Goal: Task Accomplishment & Management: Manage account settings

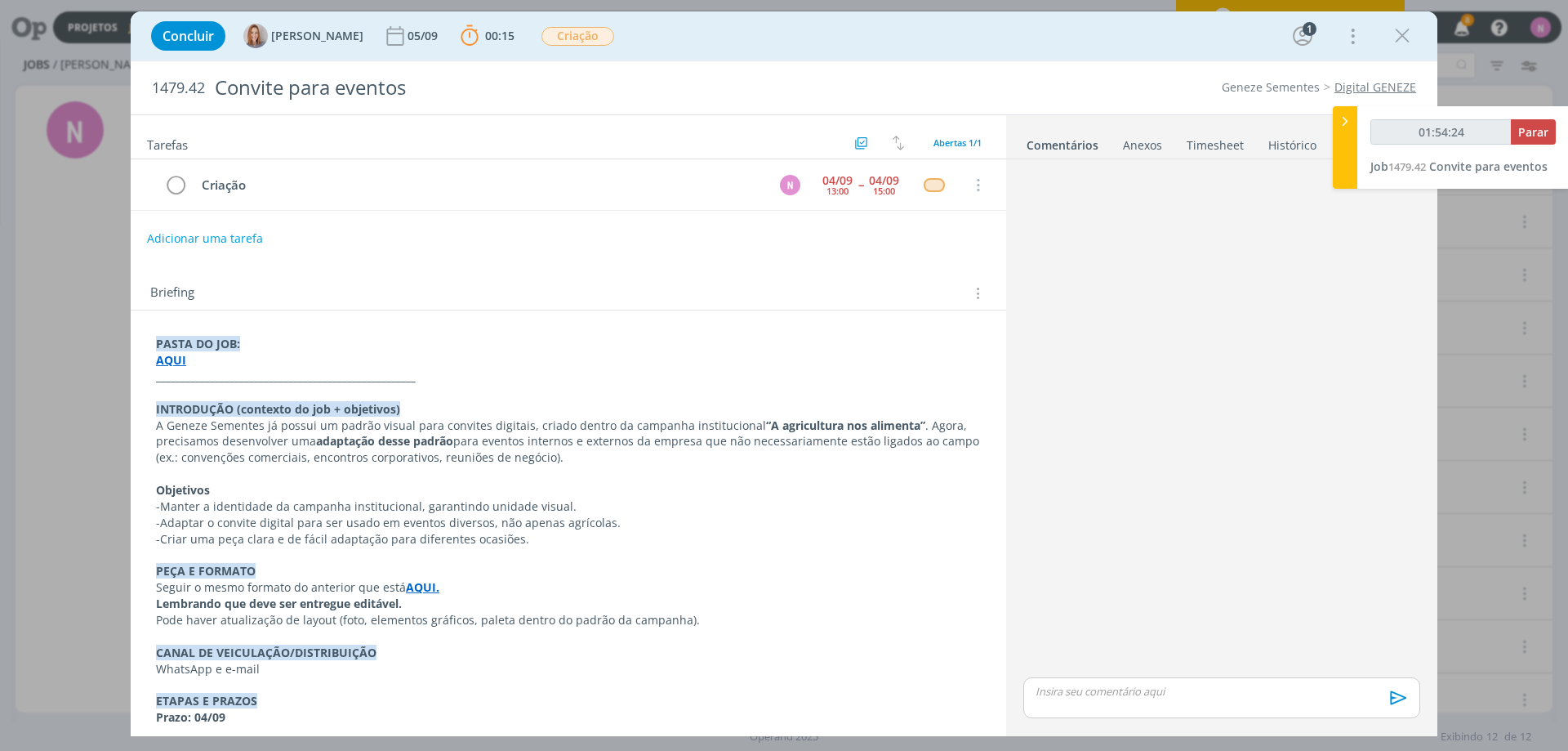
scroll to position [163, 0]
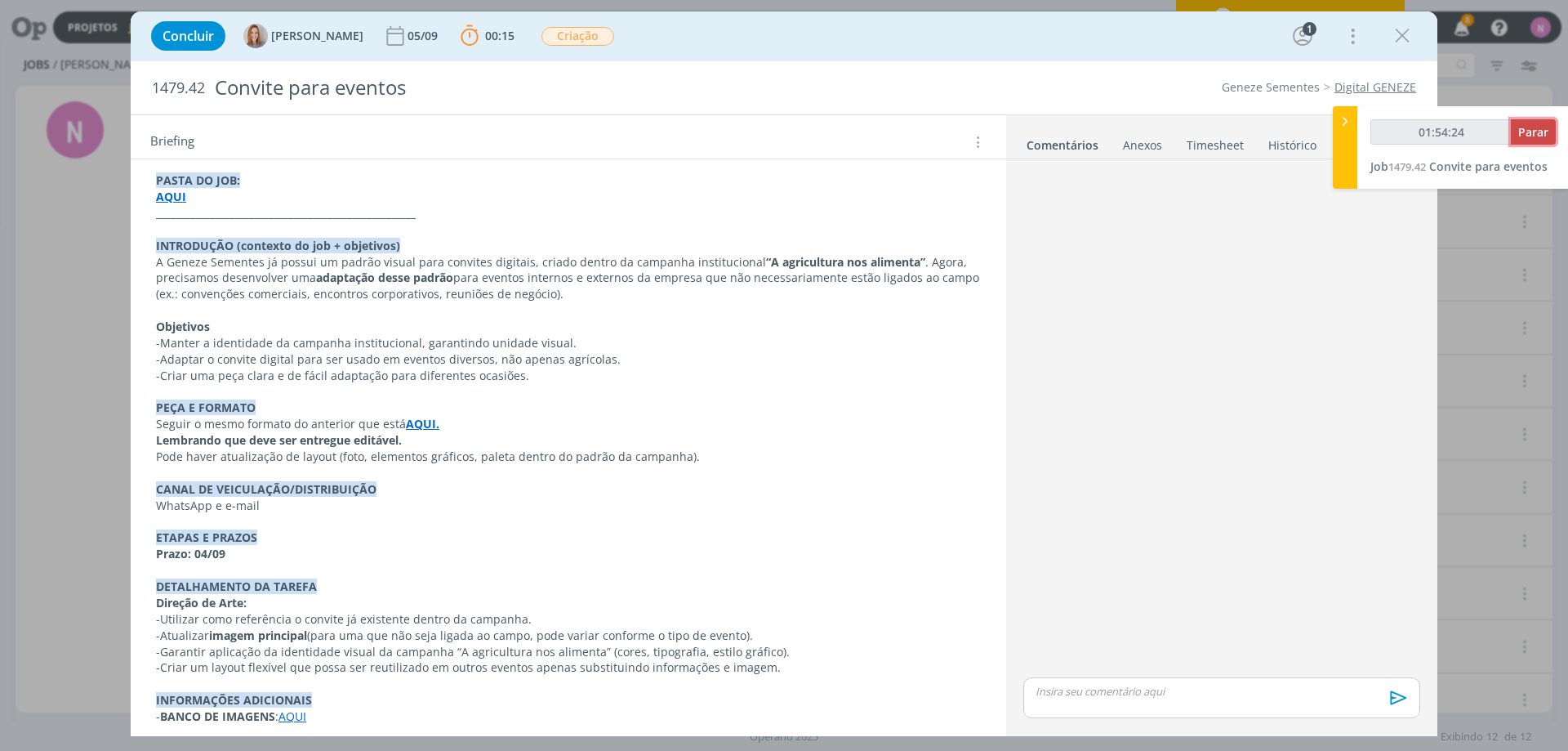
type input "01:54:25"
click at [1524, 128] on span "Parar" at bounding box center [1533, 132] width 31 height 15
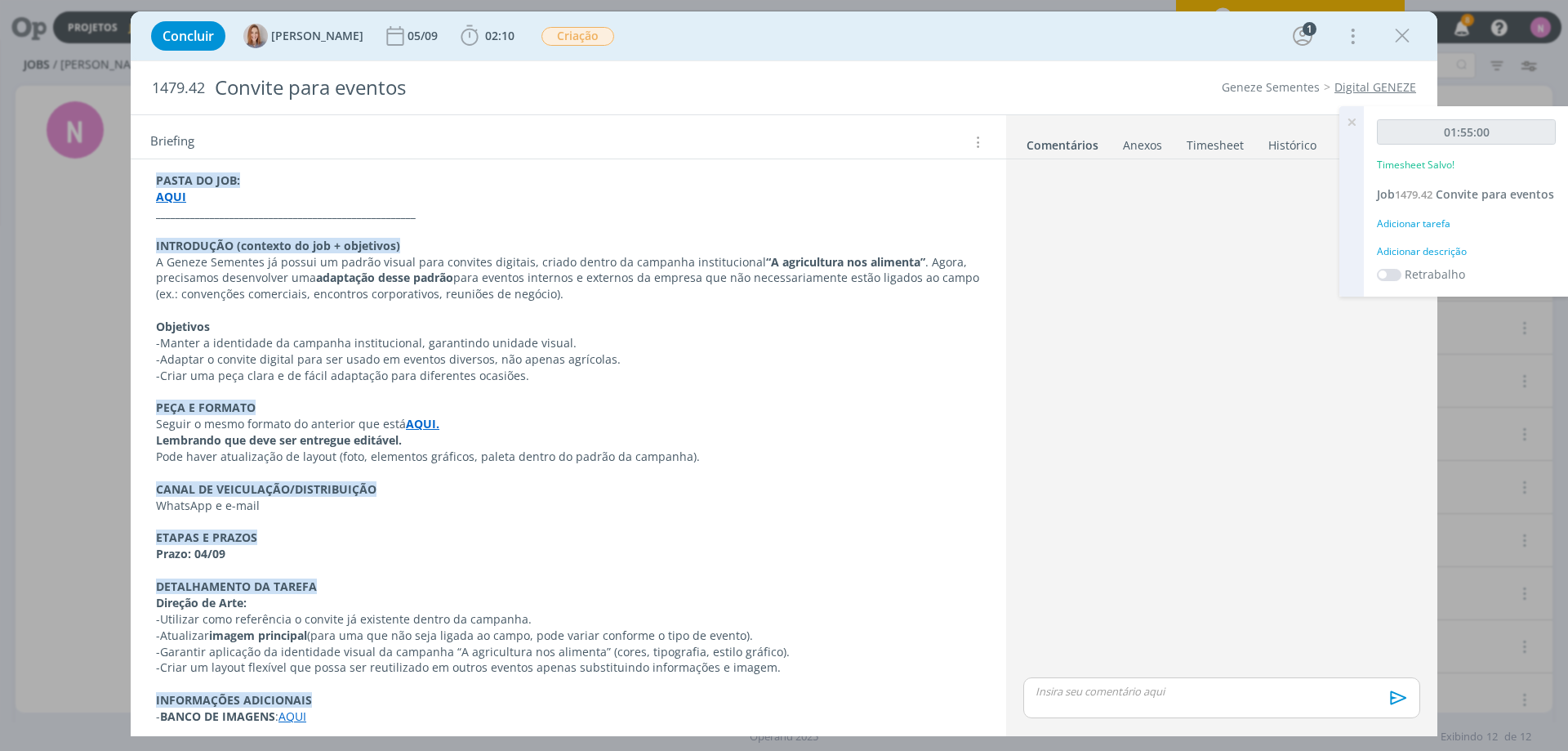
click at [1201, 137] on link "Timesheet" at bounding box center [1214, 142] width 59 height 24
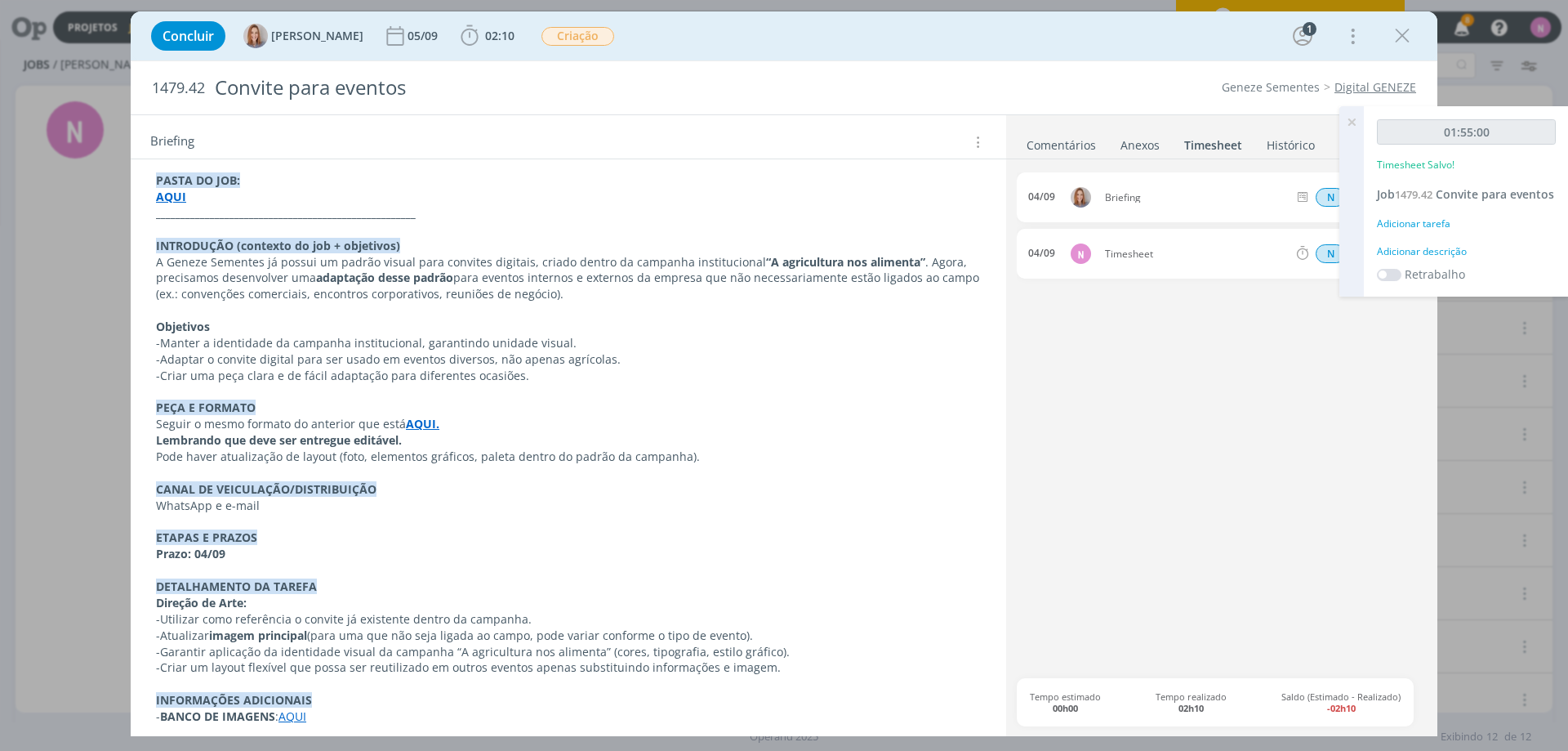
click at [1352, 102] on div "1479.42 Convite para eventos Geneze Sementes Digital GENEZE" at bounding box center [784, 88] width 1307 height 53
drag, startPoint x: 1349, startPoint y: 117, endPoint x: 1344, endPoint y: 179, distance: 62.2
click at [1349, 117] on icon at bounding box center [1351, 122] width 30 height 31
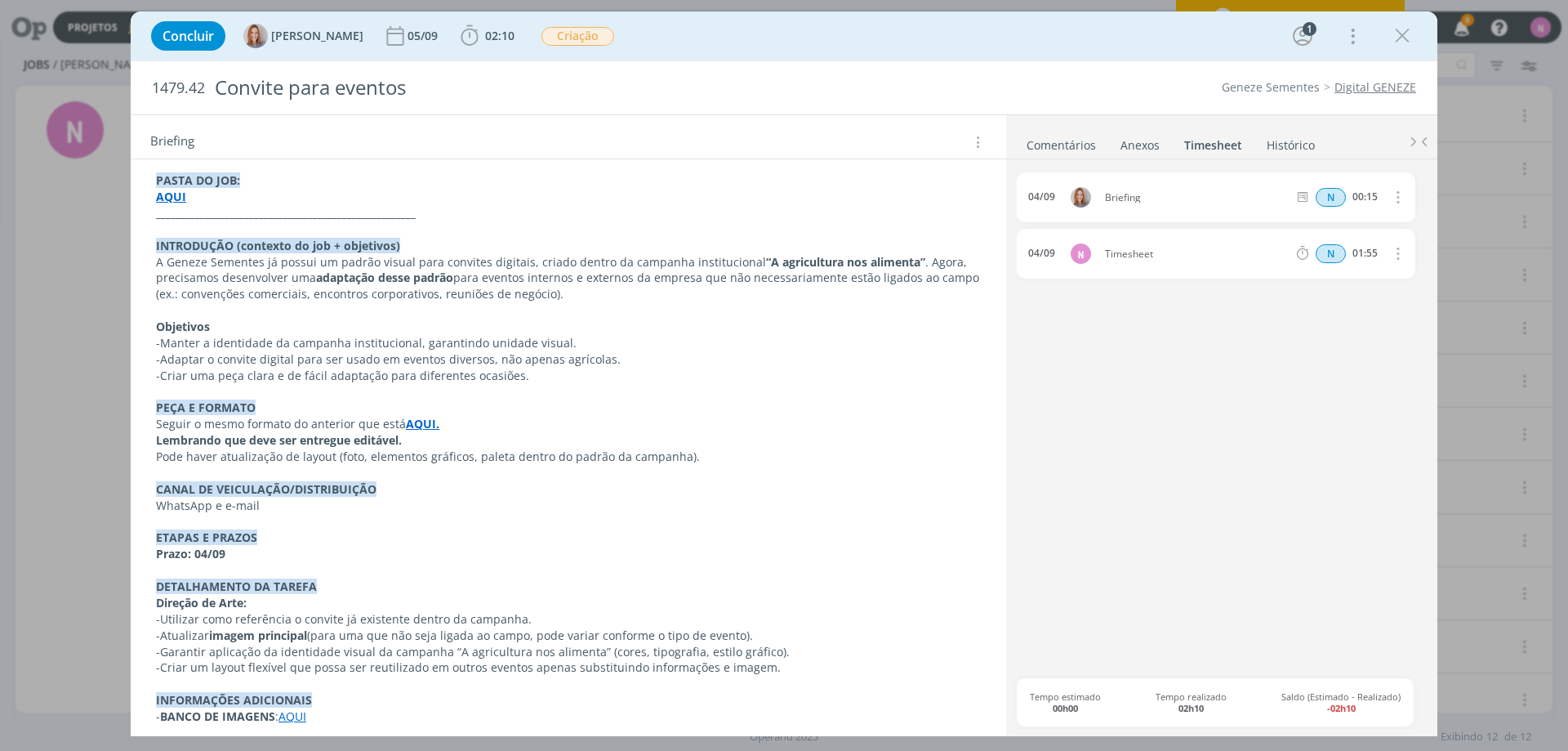
click at [1395, 253] on icon "dialog" at bounding box center [1396, 253] width 18 height 20
click at [1356, 316] on link "Editar" at bounding box center [1351, 309] width 129 height 26
click at [1145, 252] on div "Timesheet" at bounding box center [1149, 253] width 88 height 18
click at [1014, 247] on body "Projetos Jobs Produção [GEOGRAPHIC_DATA] Relatórios 8 Notificações Central de A…" at bounding box center [784, 375] width 1568 height 751
click at [1366, 256] on input "01:55" at bounding box center [1365, 253] width 35 height 18
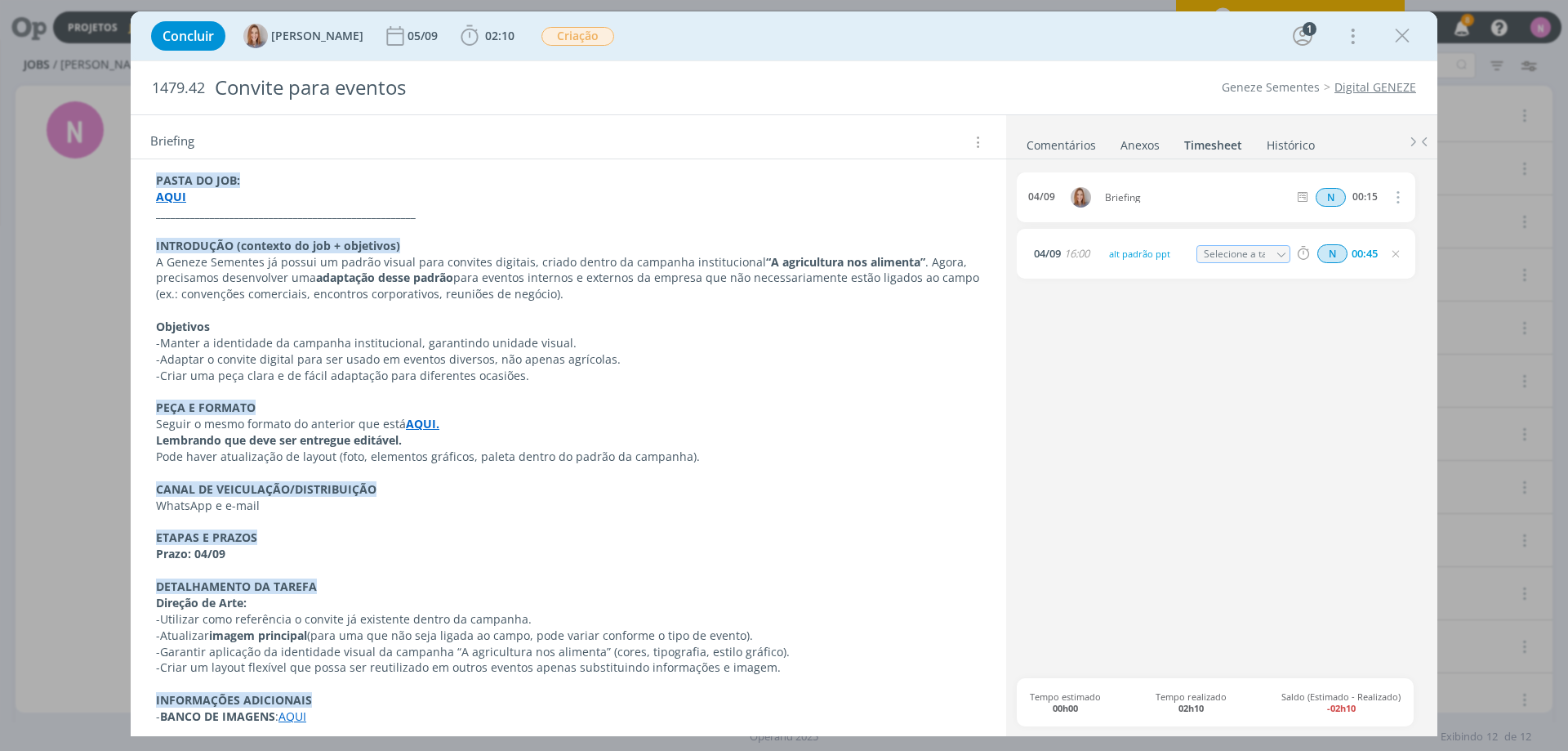
type input "00:45"
click at [1031, 139] on link "Comentários" at bounding box center [1061, 142] width 71 height 24
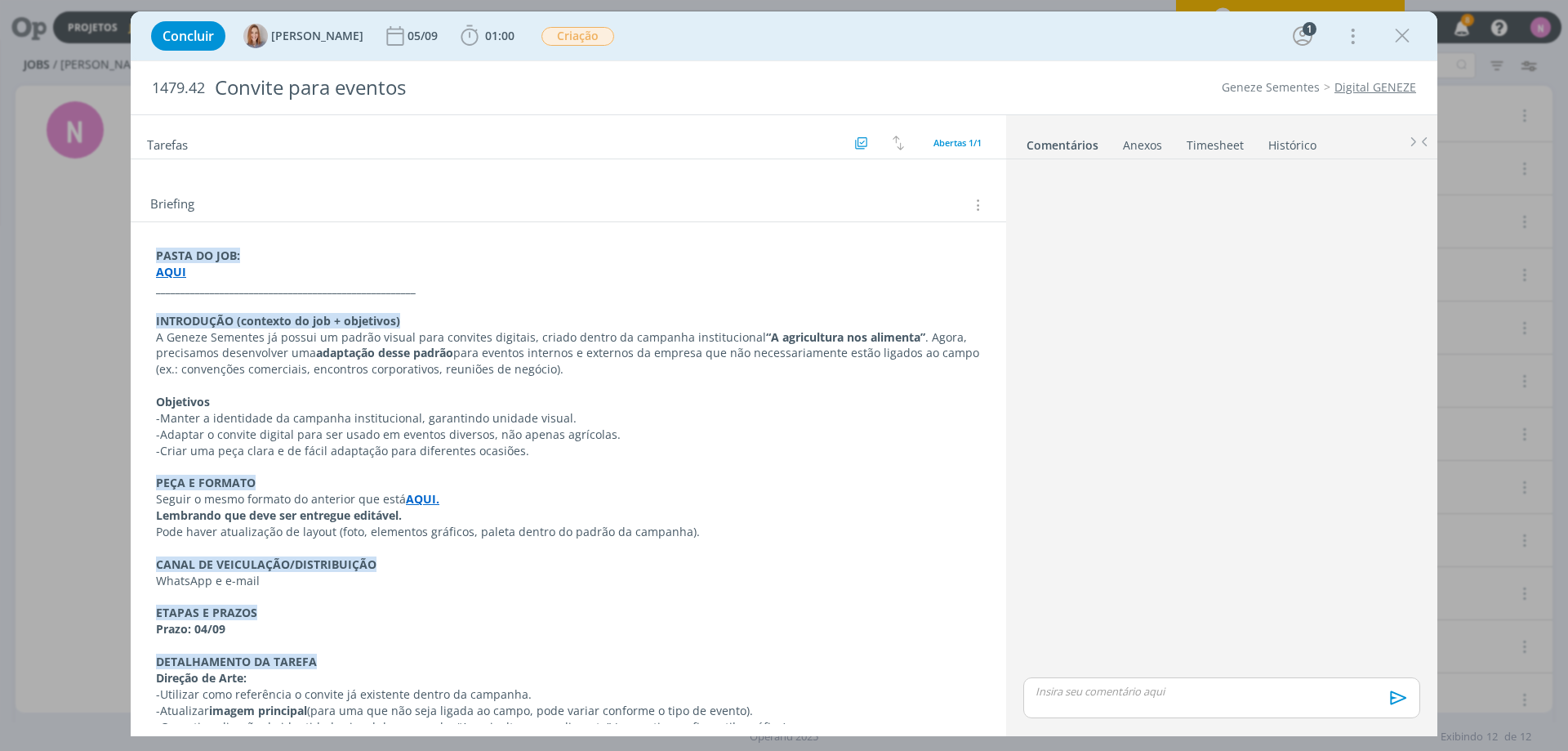
scroll to position [0, 0]
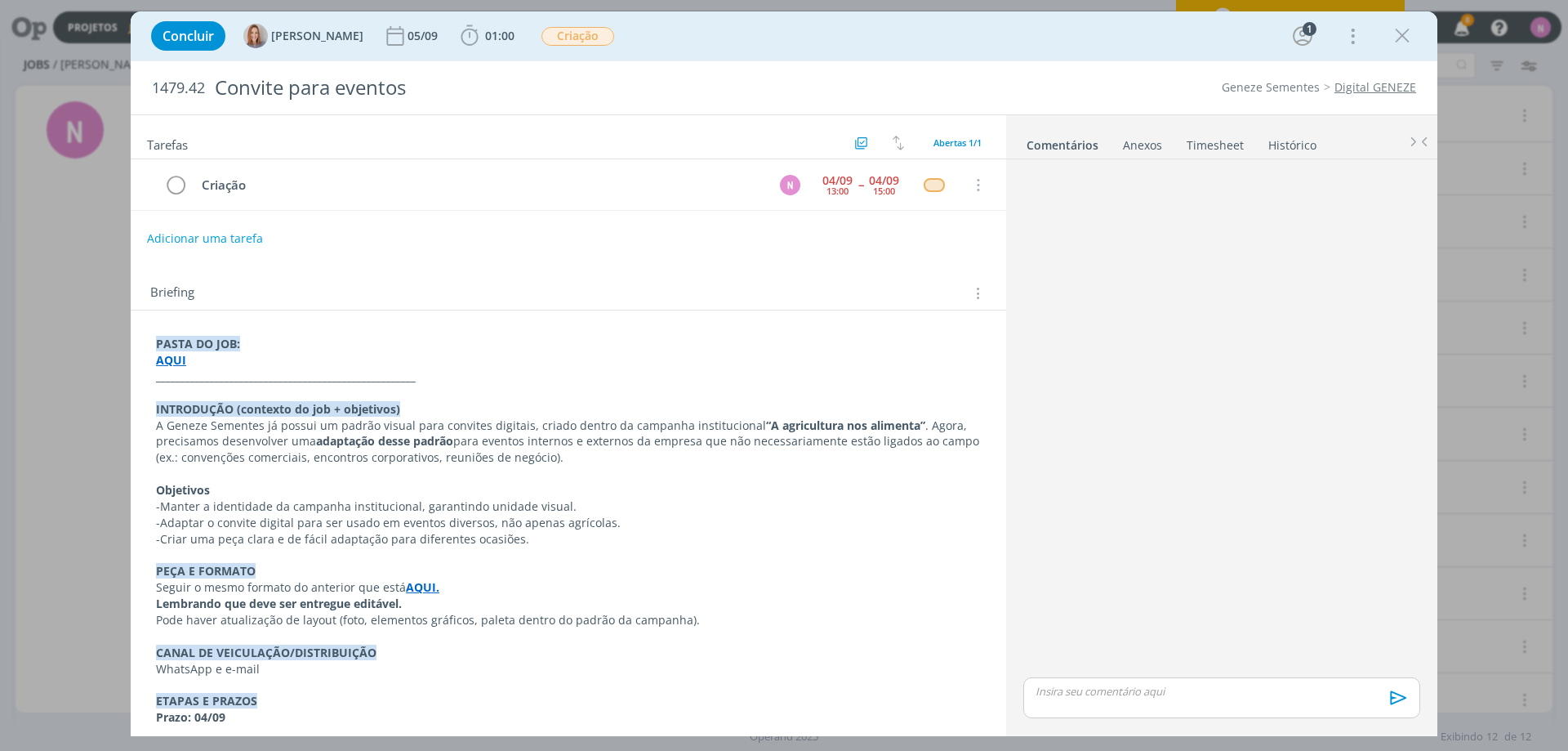
click at [1098, 677] on div "dialog" at bounding box center [1221, 697] width 397 height 41
drag, startPoint x: 1260, startPoint y: 658, endPoint x: 1291, endPoint y: 655, distance: 31.1
click at [1291, 655] on p "﻿ @ [PERSON_NAME] ﻿ ﻿ @ [PERSON_NAME] ﻿ segue aqui" at bounding box center [1222, 659] width 371 height 14
click at [1287, 657] on p "﻿ @ [PERSON_NAME] ﻿ ﻿ @ [PERSON_NAME] ﻿ segue aqui" at bounding box center [1222, 659] width 371 height 14
drag, startPoint x: 1255, startPoint y: 662, endPoint x: 1314, endPoint y: 654, distance: 59.5
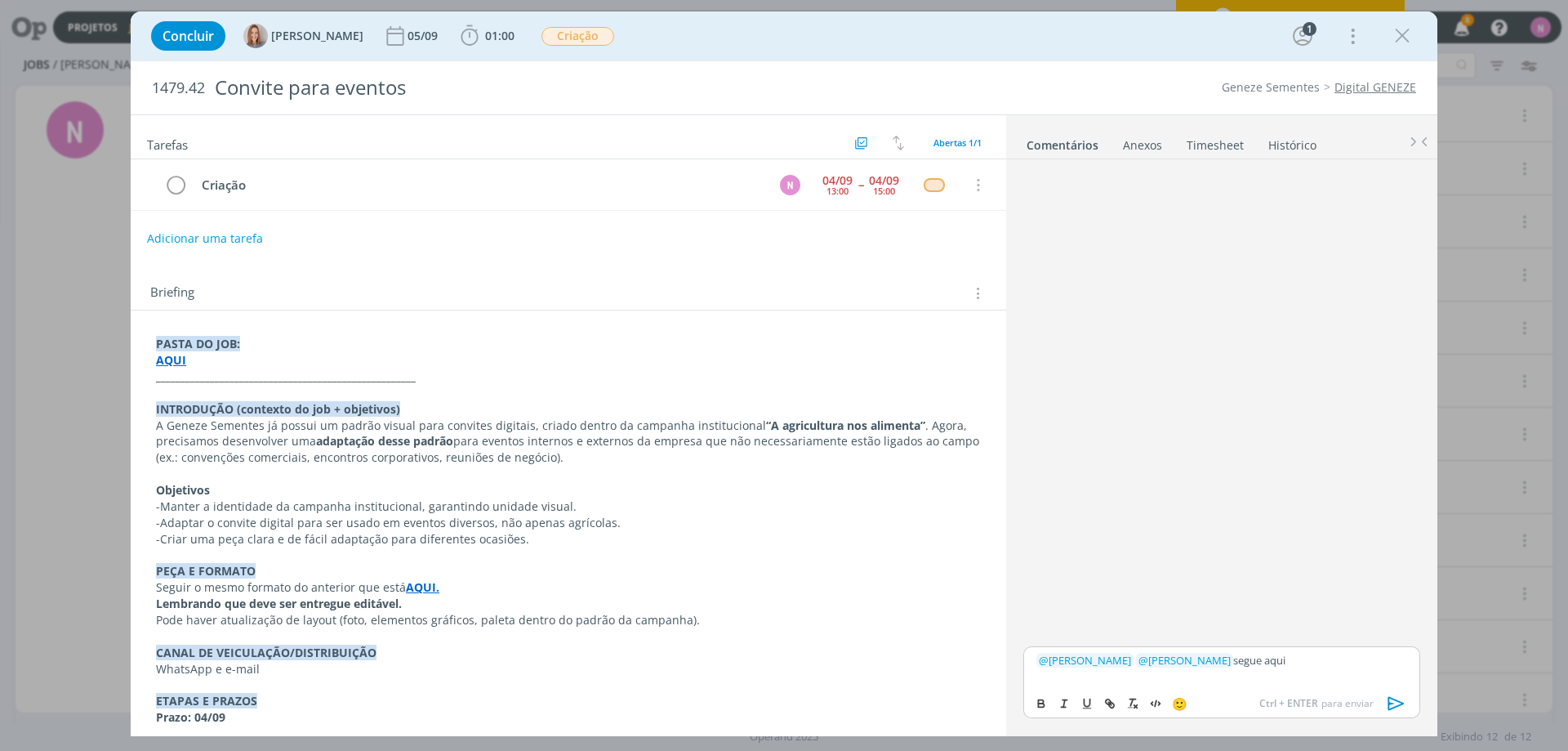
click at [1314, 654] on p "﻿ @ [PERSON_NAME] ﻿ ﻿ @ [PERSON_NAME] ﻿ segue aqui" at bounding box center [1222, 659] width 371 height 14
drag, startPoint x: 1107, startPoint y: 701, endPoint x: 1121, endPoint y: 682, distance: 23.6
click at [1108, 698] on icon "dialog" at bounding box center [1109, 703] width 13 height 13
paste input "[URL][DOMAIN_NAME]"
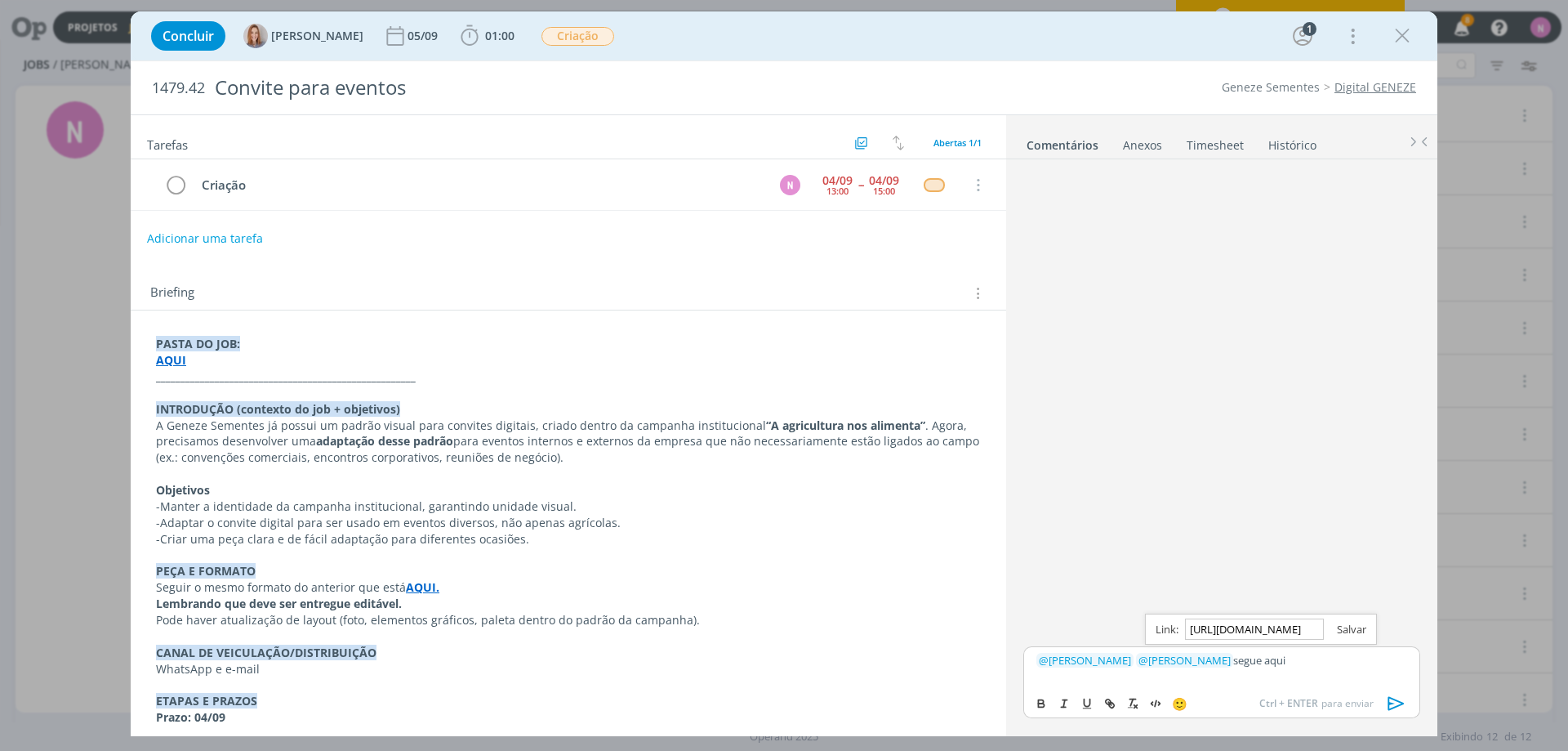
type input "[URL][DOMAIN_NAME]"
drag, startPoint x: 1346, startPoint y: 628, endPoint x: 1339, endPoint y: 640, distance: 13.9
click at [1347, 628] on link "dialog" at bounding box center [1345, 629] width 43 height 14
click at [1327, 650] on div "﻿ @ [PERSON_NAME] ﻿ ﻿ @ [PERSON_NAME] ﻿ segue aqui" at bounding box center [1221, 667] width 397 height 41
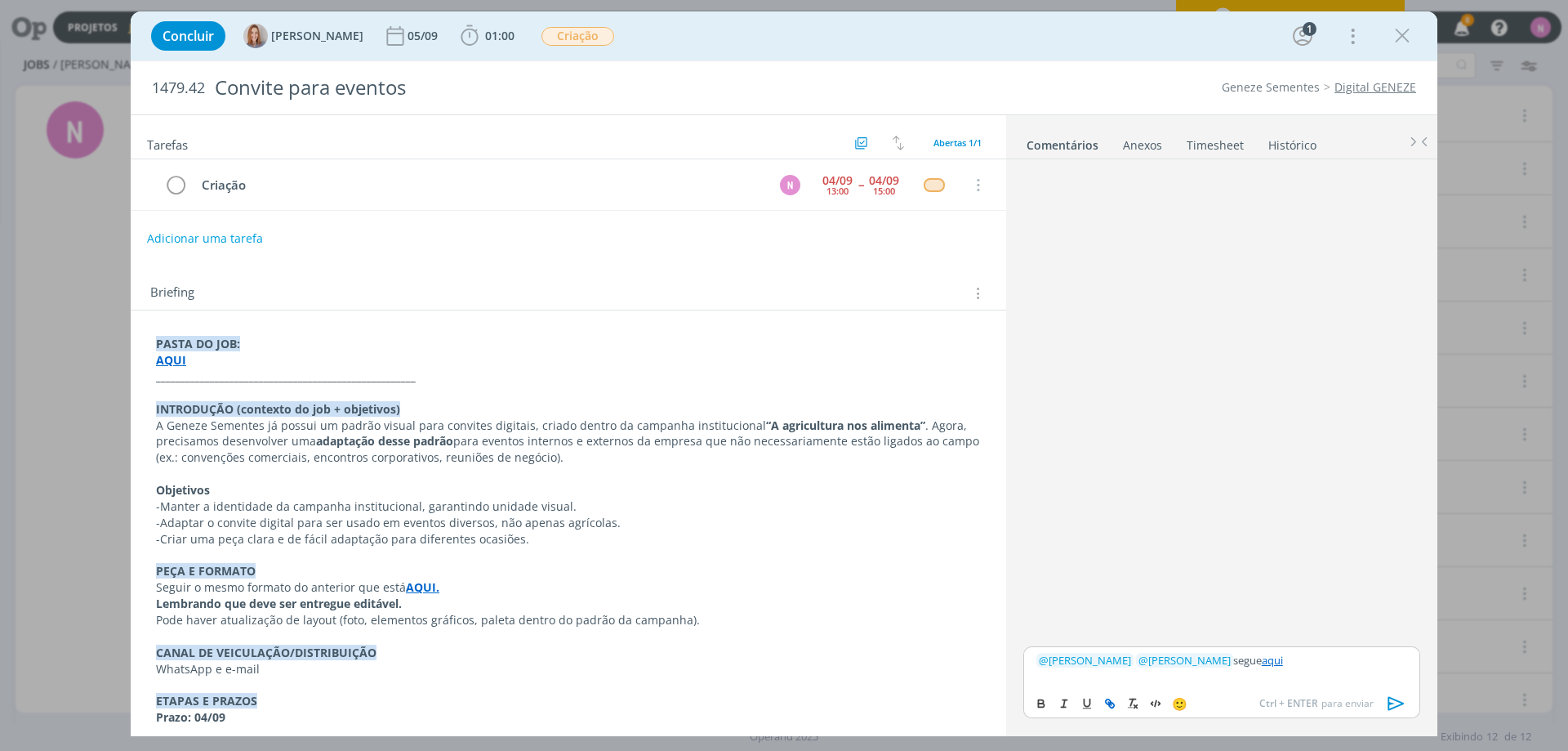
click at [1387, 702] on icon "dialog" at bounding box center [1396, 703] width 25 height 25
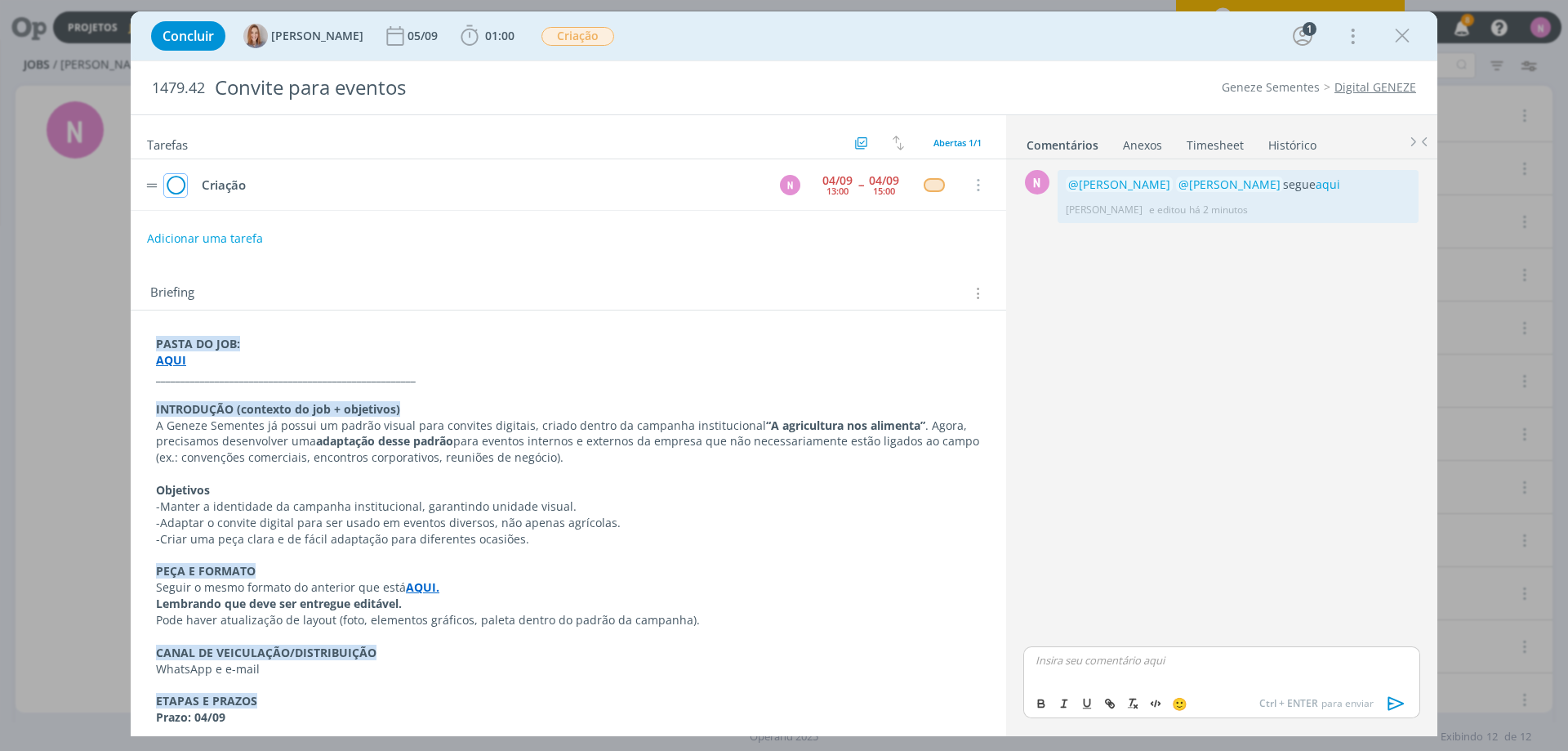
click at [182, 190] on icon "dialog" at bounding box center [175, 185] width 23 height 25
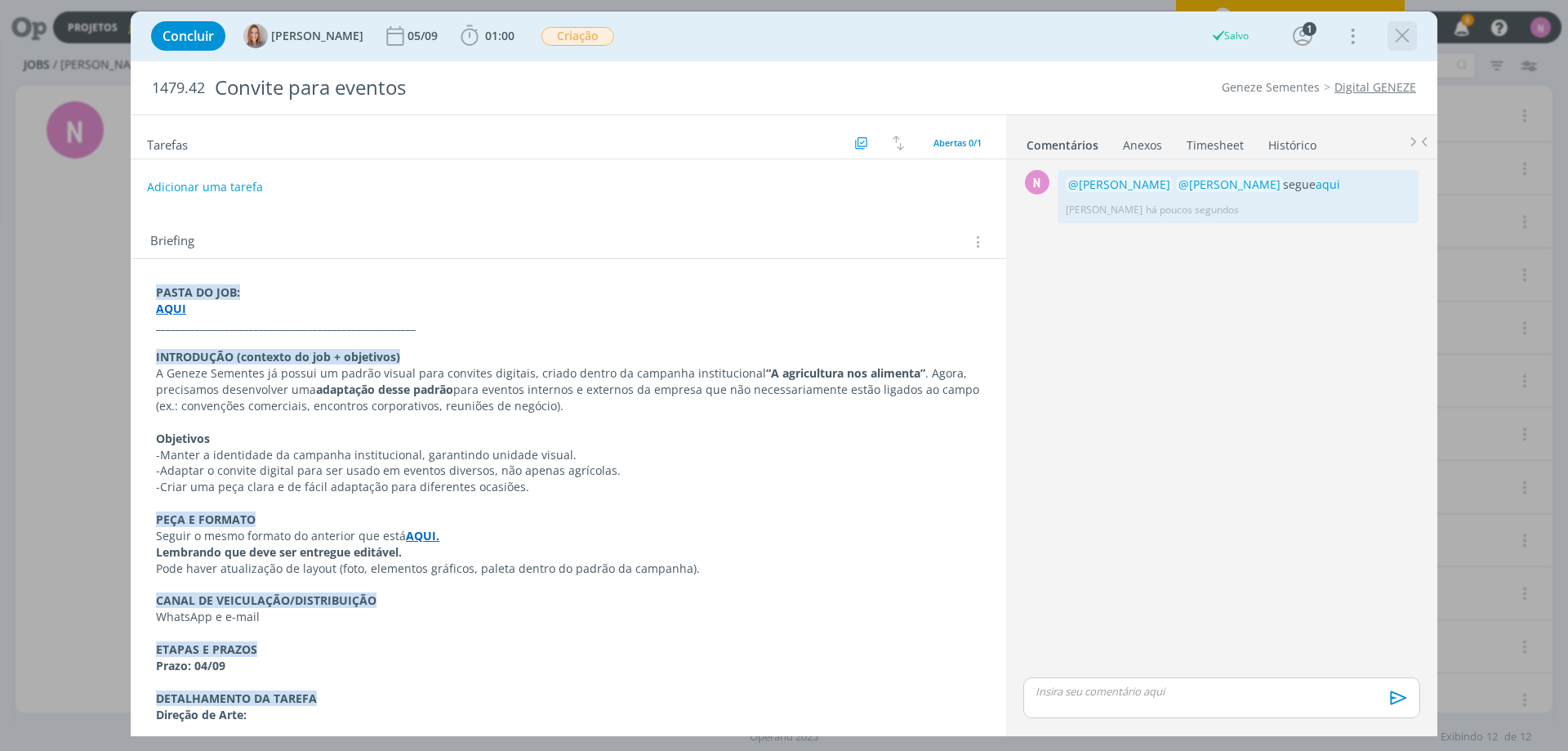
click at [1403, 38] on icon "dialog" at bounding box center [1402, 36] width 25 height 25
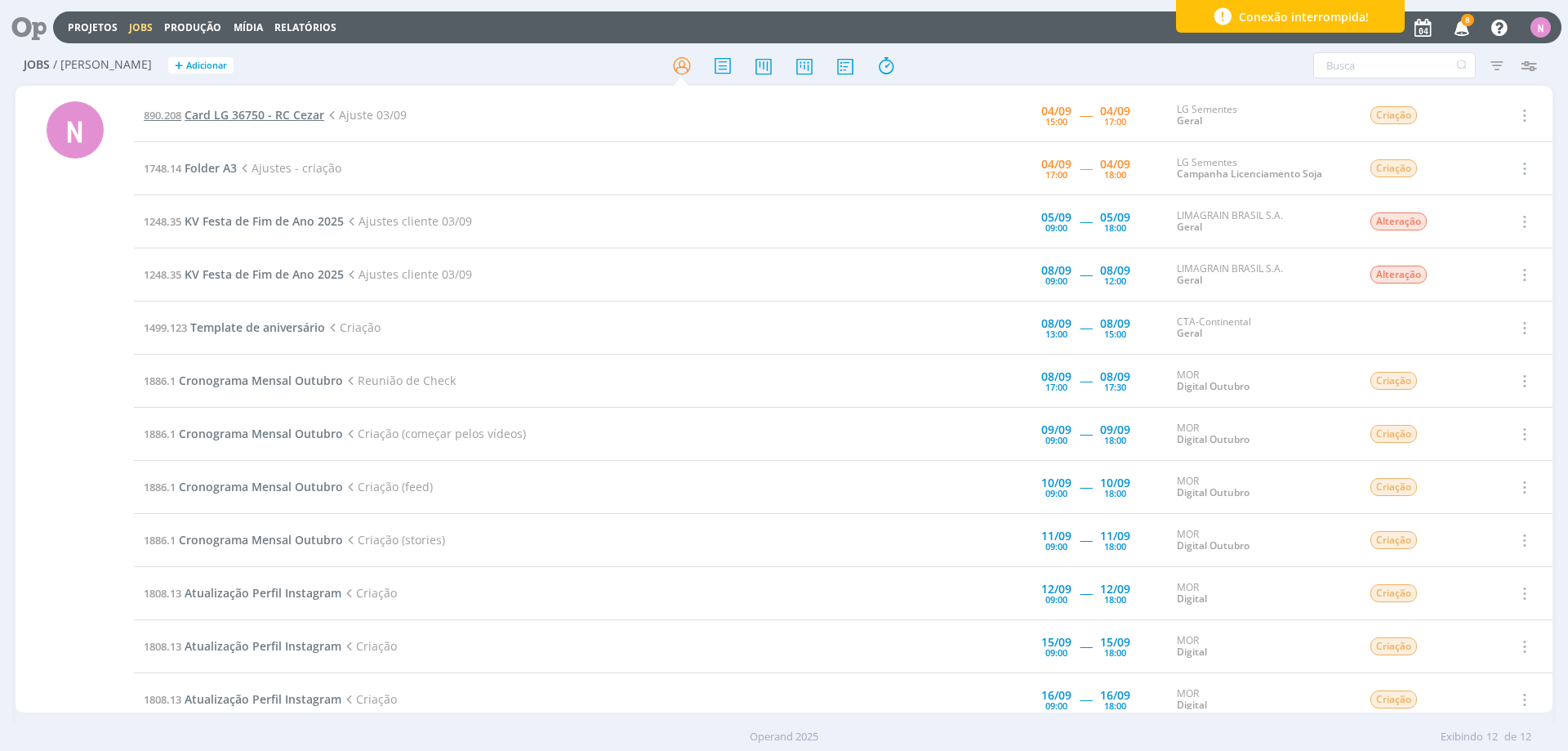
click at [190, 118] on span "Card LG 36750 - RC Cezar" at bounding box center [254, 115] width 139 height 15
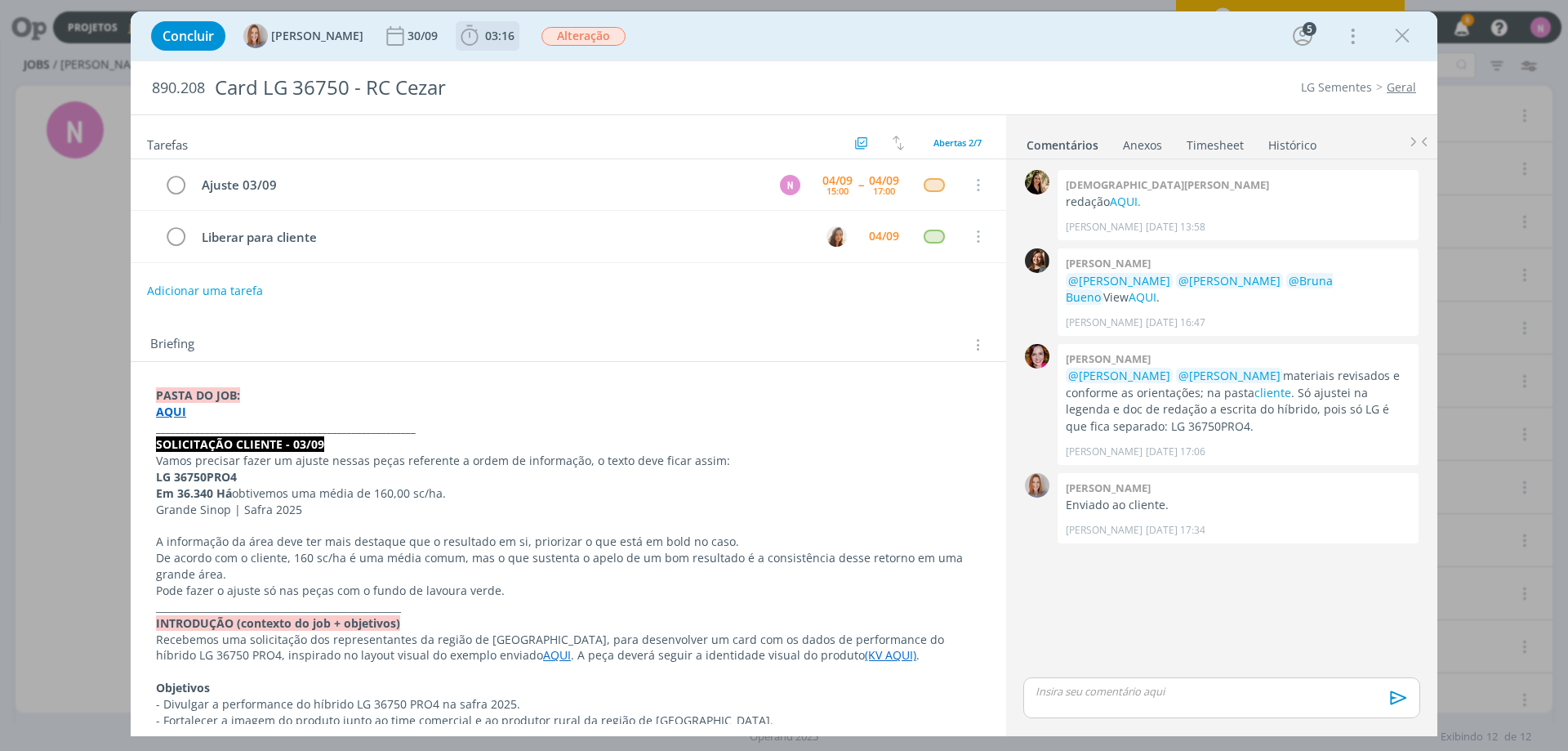
click at [485, 33] on b "03:16" at bounding box center [500, 36] width 36 height 11
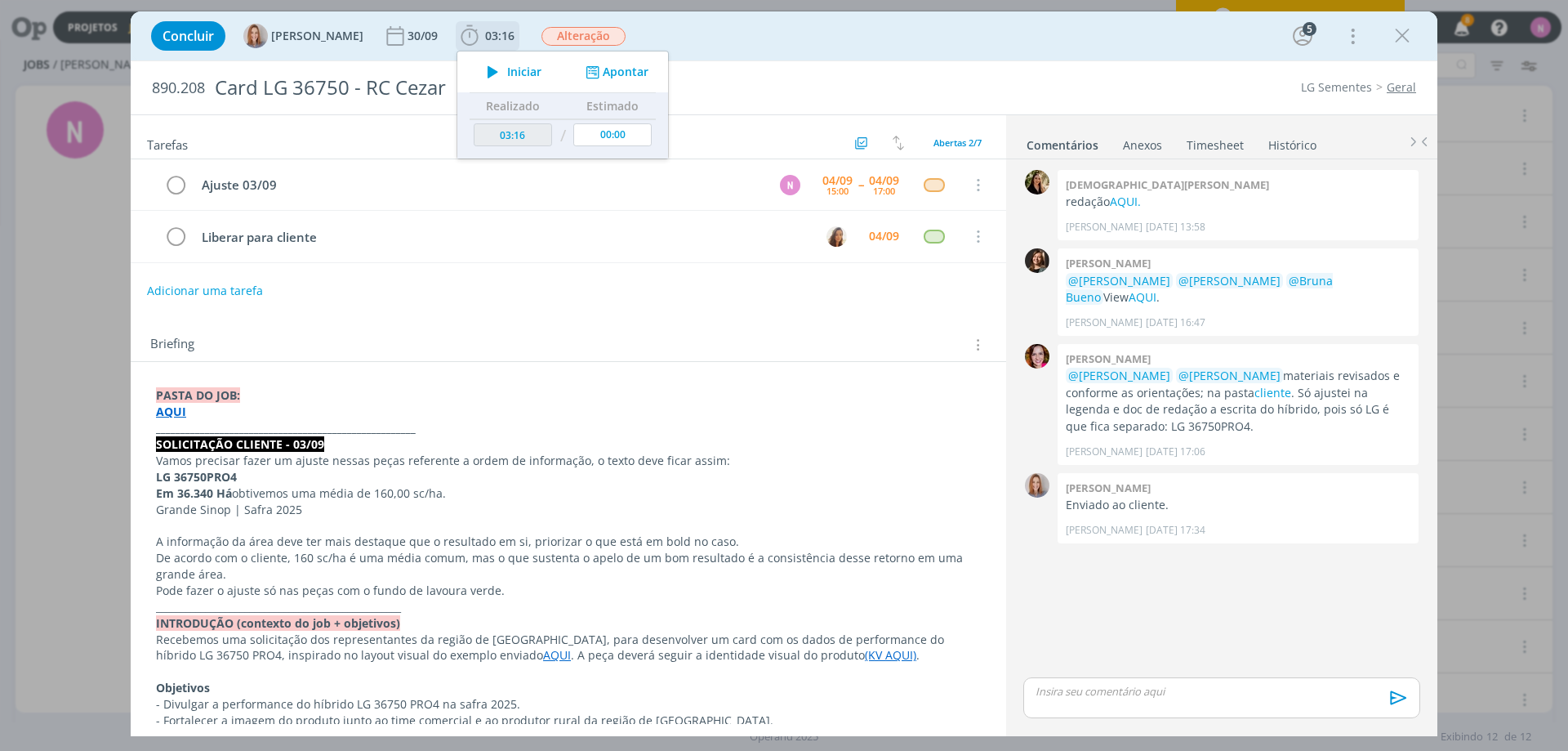
click at [515, 70] on span "Iniciar" at bounding box center [524, 71] width 34 height 11
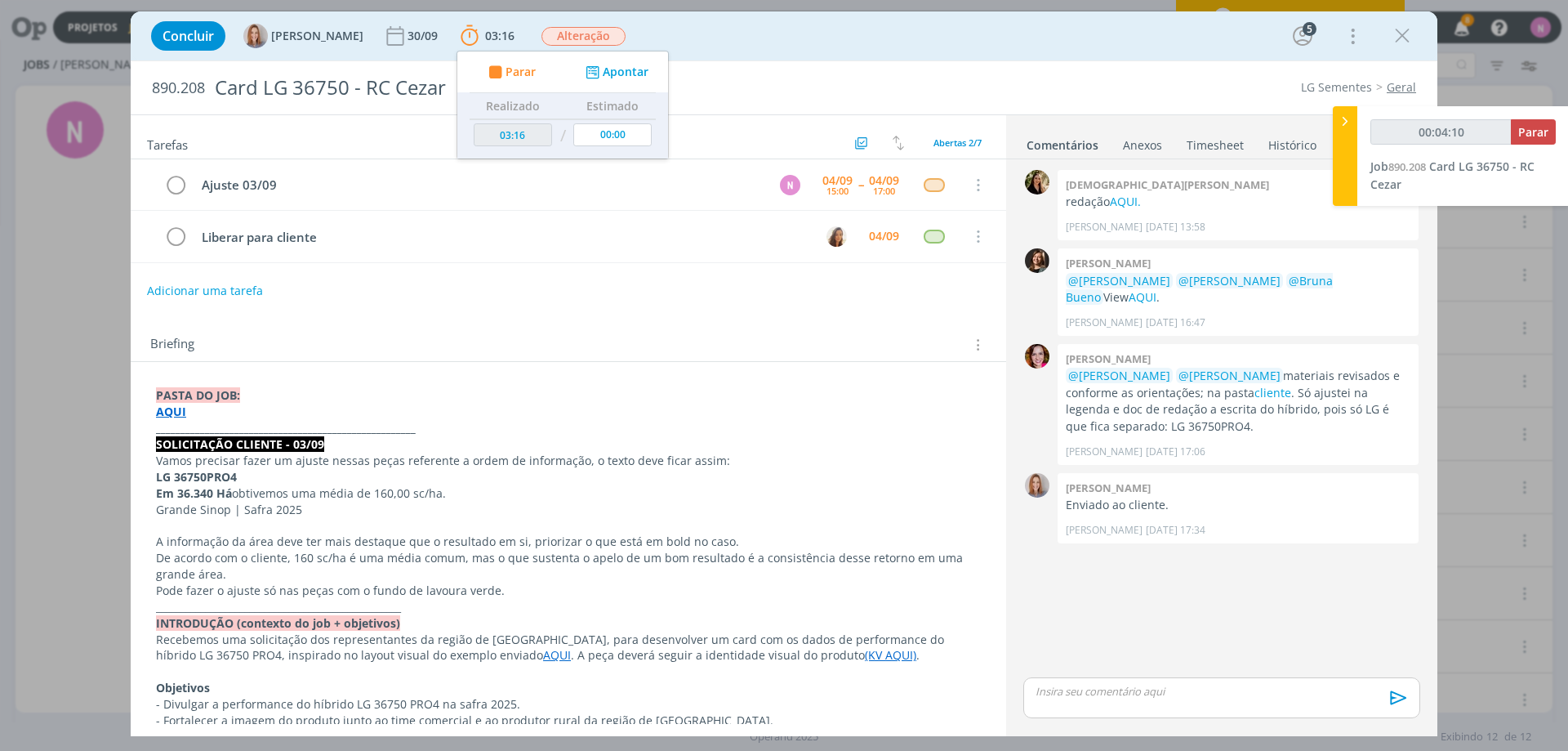
click at [163, 90] on span "890.208" at bounding box center [179, 88] width 53 height 18
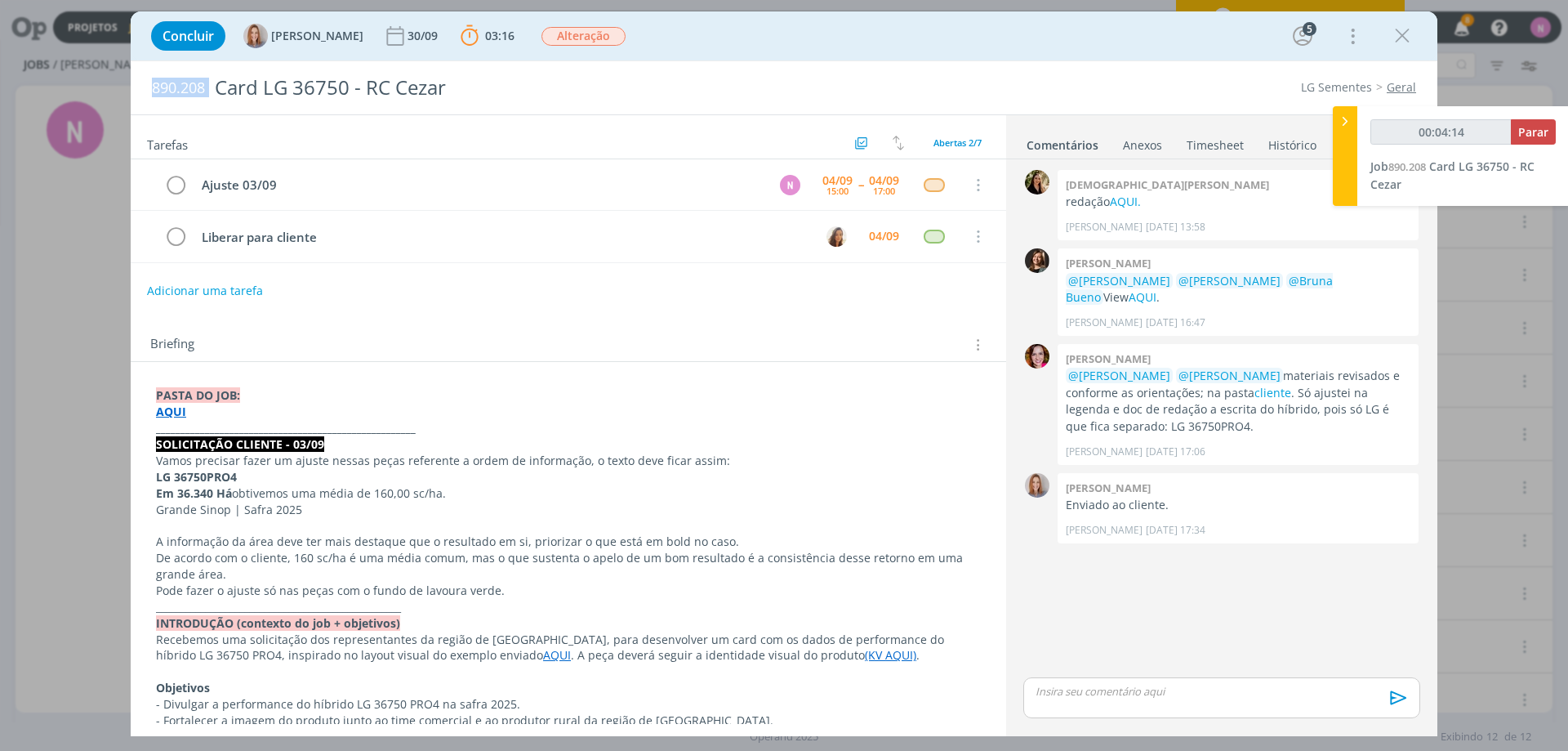
drag, startPoint x: 151, startPoint y: 85, endPoint x: 237, endPoint y: 122, distance: 93.6
click at [207, 94] on div "890.208 Card LG 36750 - RC Cezar" at bounding box center [517, 88] width 747 height 53
copy span "890.208"
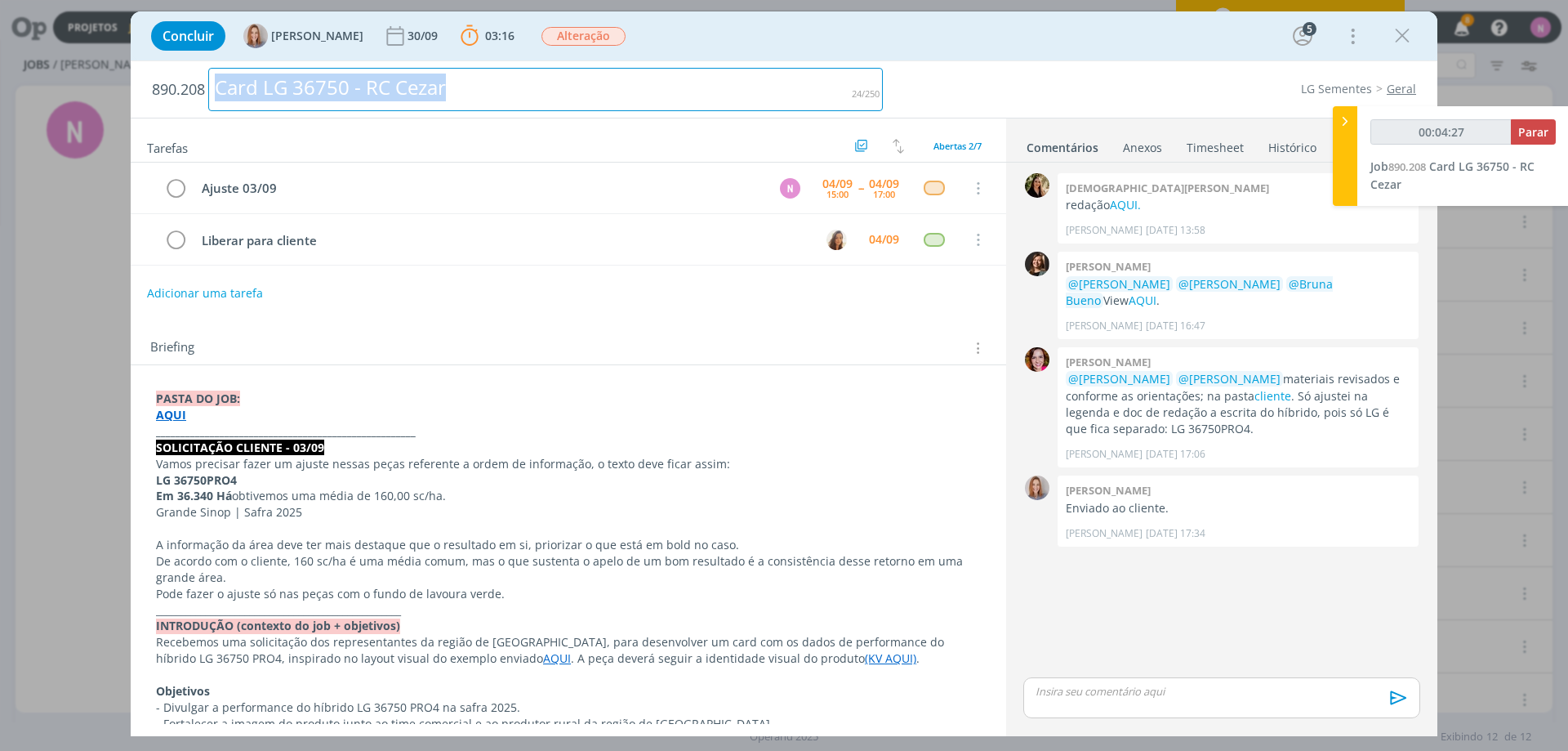
drag, startPoint x: 460, startPoint y: 83, endPoint x: 486, endPoint y: 309, distance: 227.5
click at [219, 96] on div "Card LG 36750 - RC Cezar" at bounding box center [545, 89] width 674 height 43
copy div "Card LG 36750 - RC Cezar"
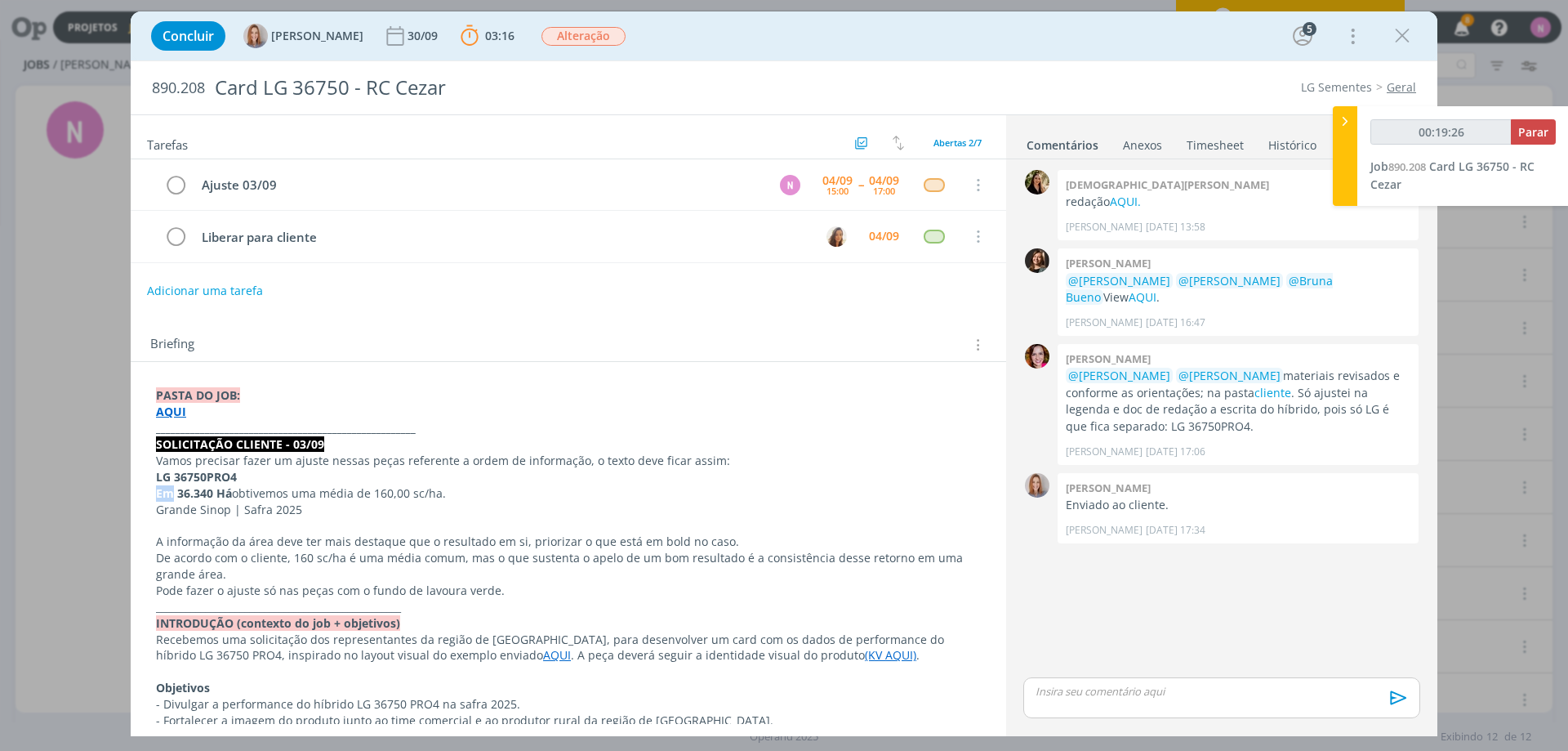
drag, startPoint x: 153, startPoint y: 491, endPoint x: 171, endPoint y: 500, distance: 20.1
copy strong "Em"
drag, startPoint x: 234, startPoint y: 493, endPoint x: 441, endPoint y: 485, distance: 207.2
click at [441, 485] on p "Em 36.340 Há obtivemos uma média de 160,00 sc/ha." at bounding box center [568, 492] width 825 height 16
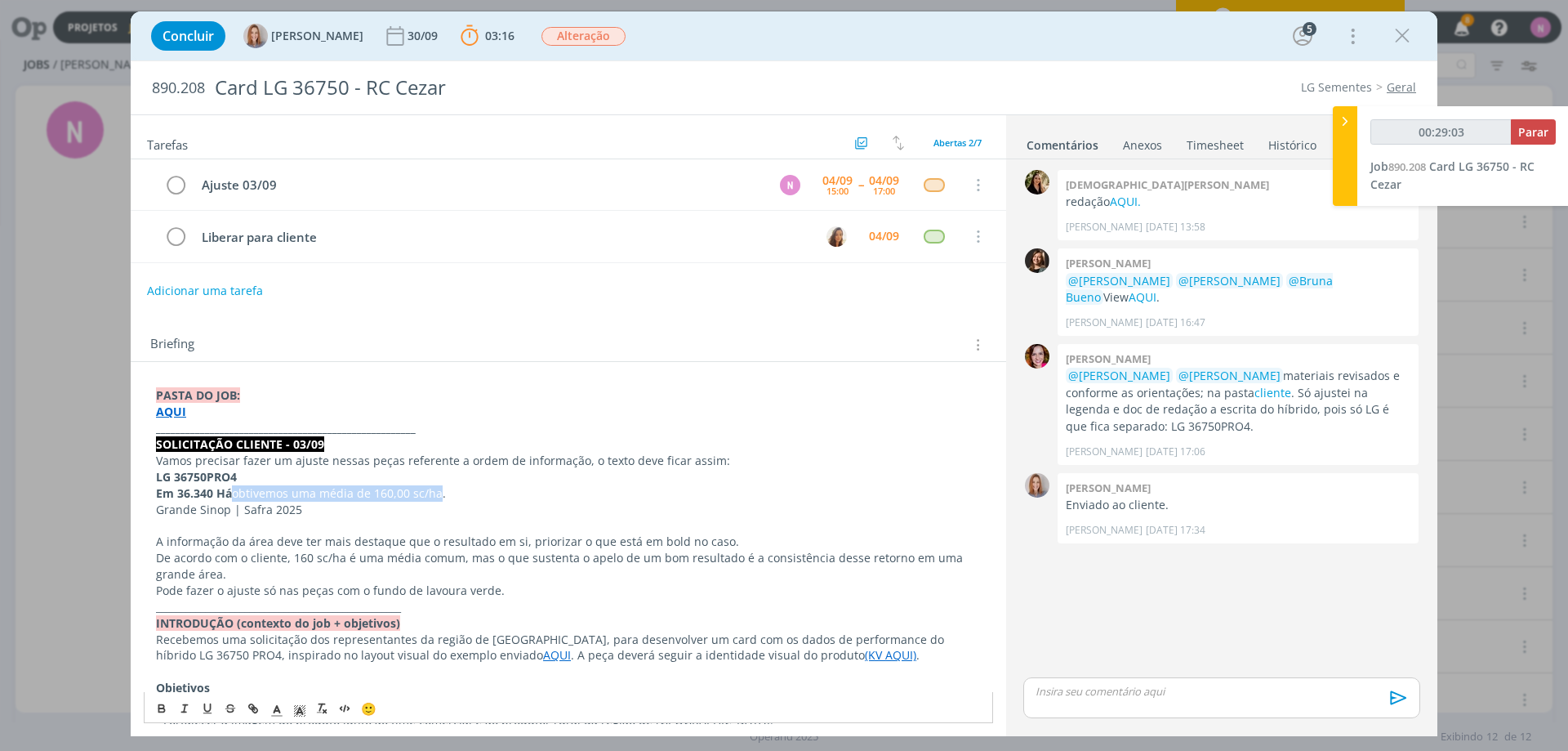
copy span "obtivemos uma média de 160,00 sc/ha"
type input "00:55:33"
click at [1529, 134] on span "Parar" at bounding box center [1533, 132] width 31 height 15
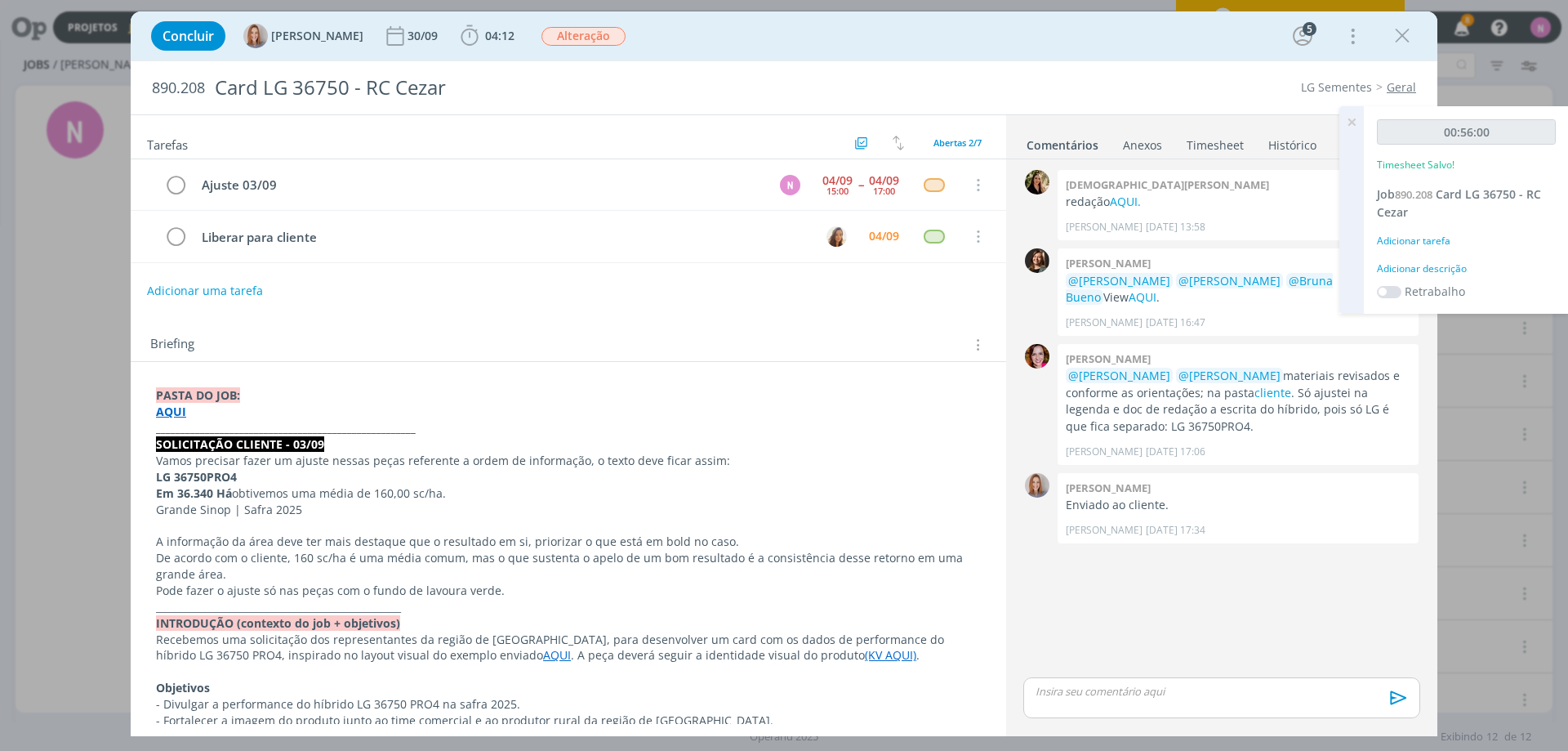
click at [172, 407] on strong "AQUI" at bounding box center [171, 411] width 31 height 15
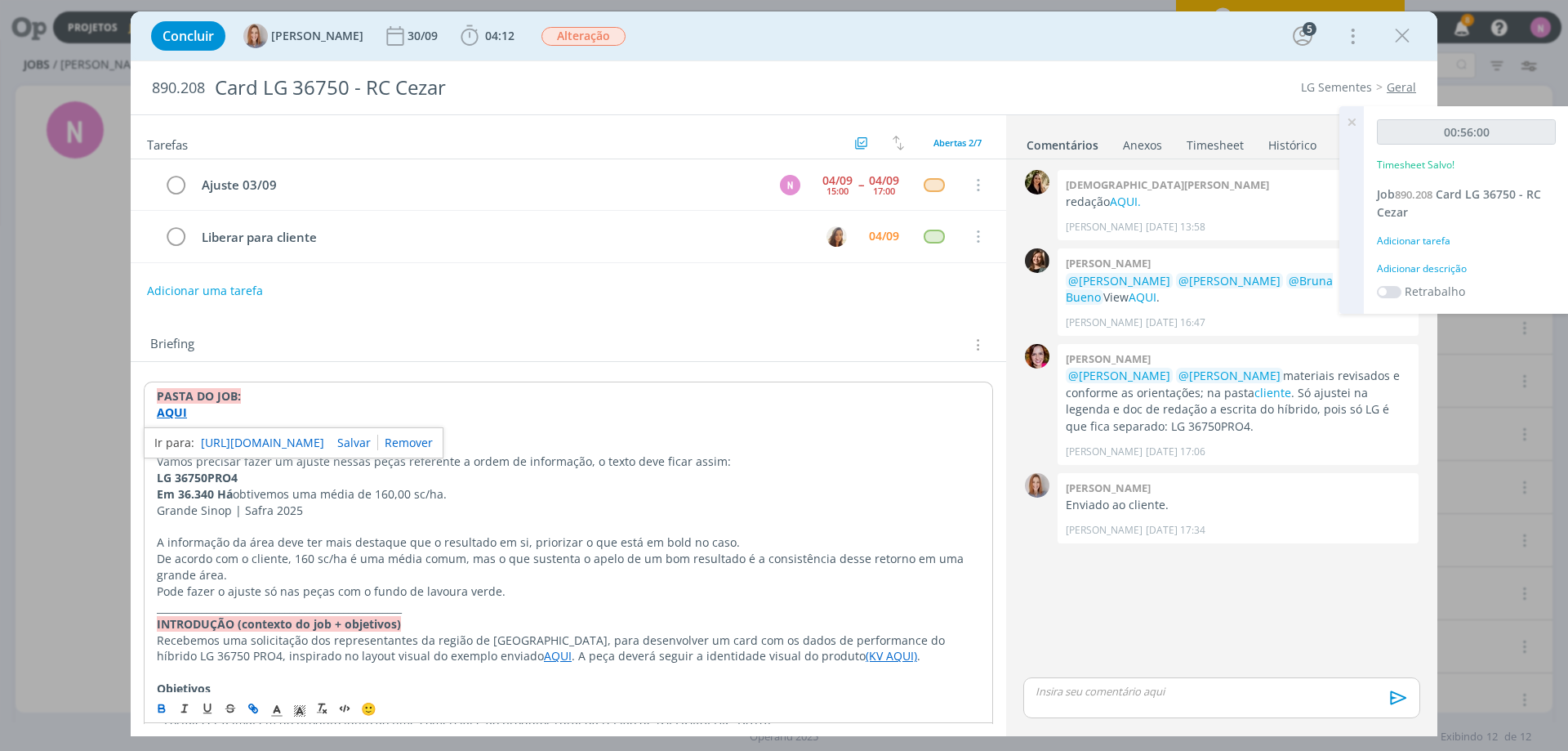
click at [219, 441] on link "[URL][DOMAIN_NAME]" at bounding box center [262, 442] width 123 height 21
click at [1398, 267] on div "Adicionar descrição" at bounding box center [1466, 268] width 179 height 14
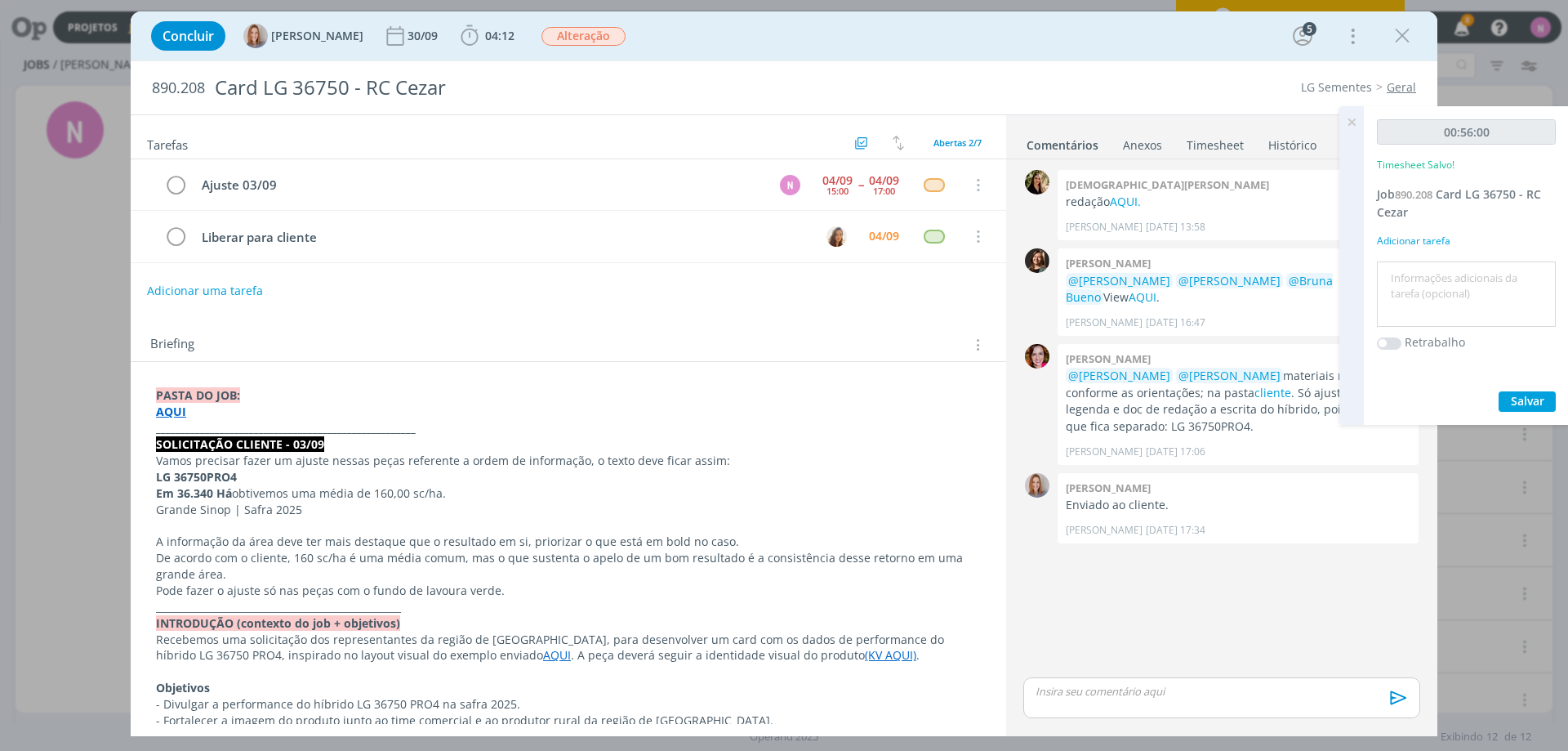
click at [1410, 282] on textarea at bounding box center [1466, 294] width 171 height 58
type textarea "nova logica de r"
type textarea "lay"
drag, startPoint x: 1525, startPoint y: 396, endPoint x: 1270, endPoint y: 108, distance: 384.7
click at [1521, 391] on button "Salvar" at bounding box center [1526, 401] width 57 height 20
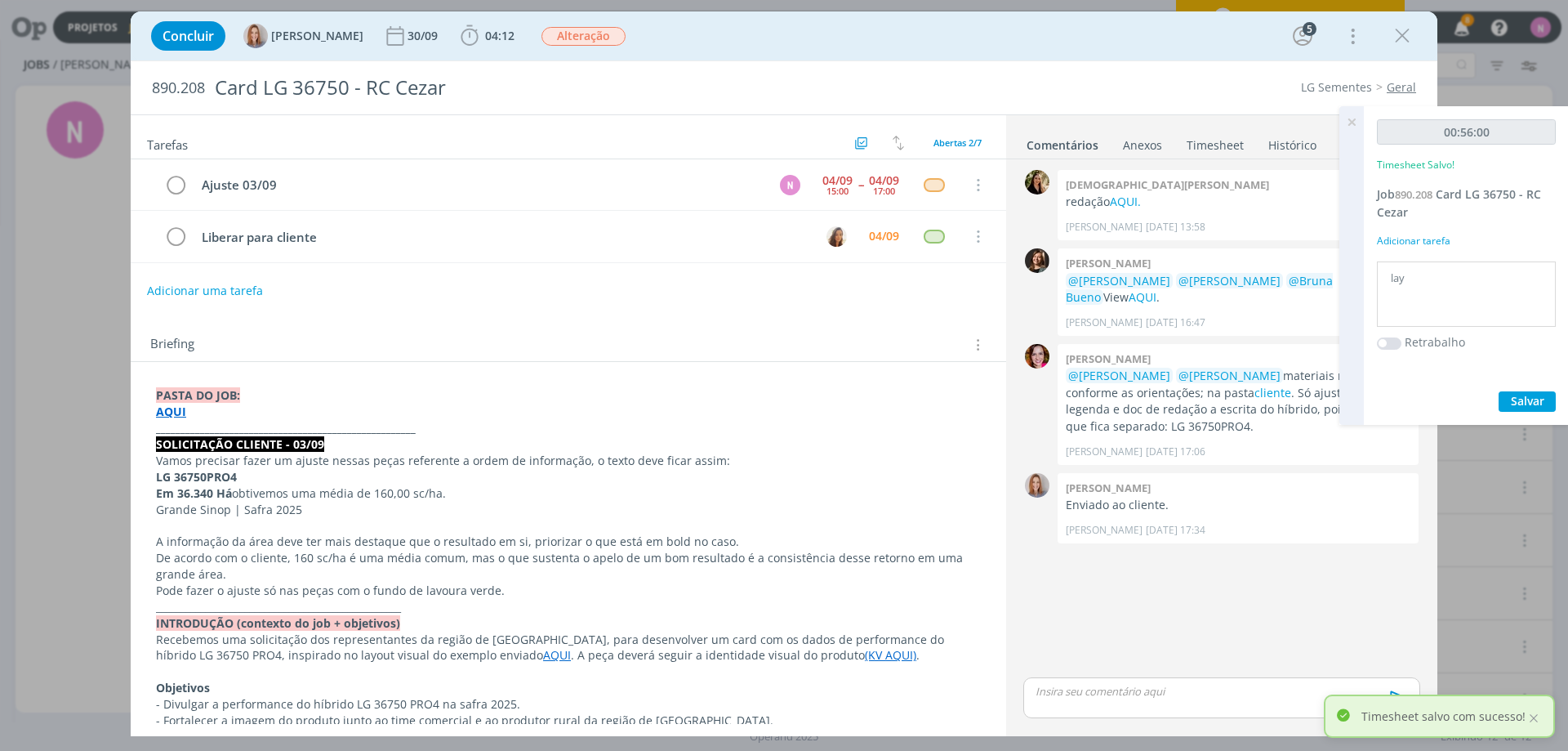
click at [1353, 127] on icon at bounding box center [1351, 122] width 30 height 31
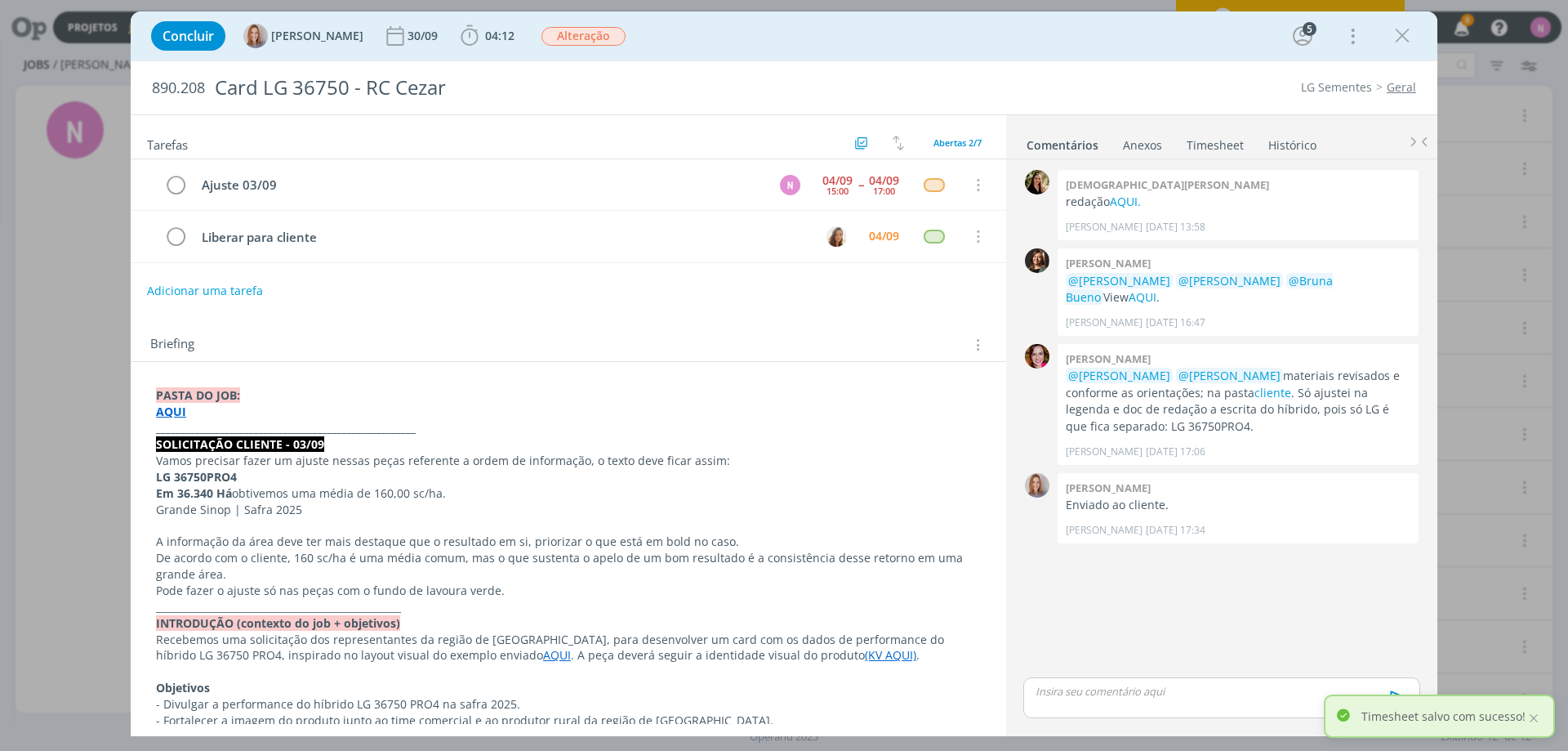
click at [1130, 691] on p "dialog" at bounding box center [1222, 691] width 371 height 14
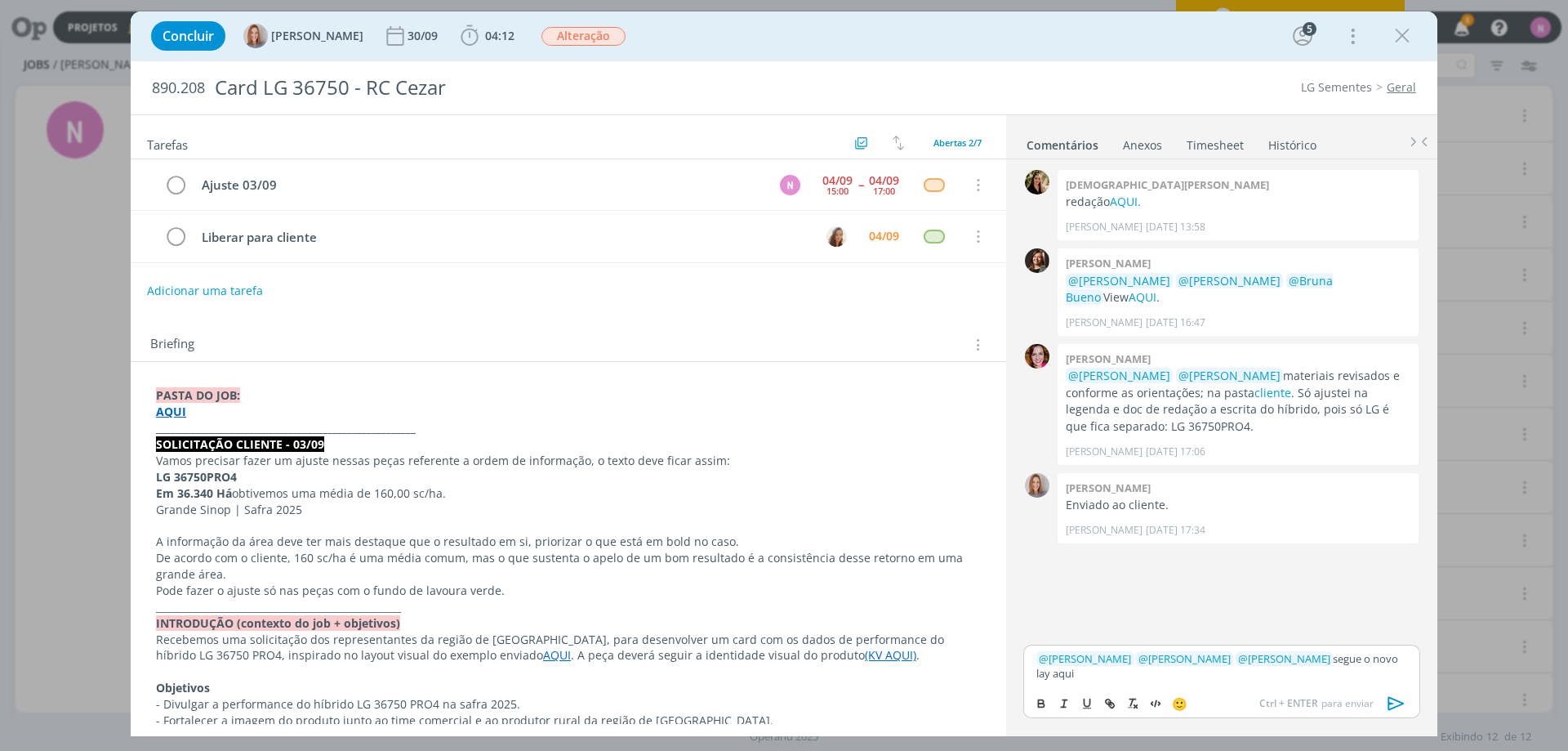
drag, startPoint x: 1074, startPoint y: 669, endPoint x: 1025, endPoint y: 672, distance: 49.1
click at [1025, 672] on div "﻿ @ [PERSON_NAME] ﻿ ﻿ @ [PERSON_NAME] ﻿ ﻿ @ [PERSON_NAME] ﻿ segue o novo lay aq…" at bounding box center [1221, 666] width 397 height 43
drag, startPoint x: 1109, startPoint y: 705, endPoint x: 1131, endPoint y: 657, distance: 52.8
click at [1109, 704] on icon "dialog" at bounding box center [1111, 705] width 5 height 5
paste input "[URL][DOMAIN_NAME]"
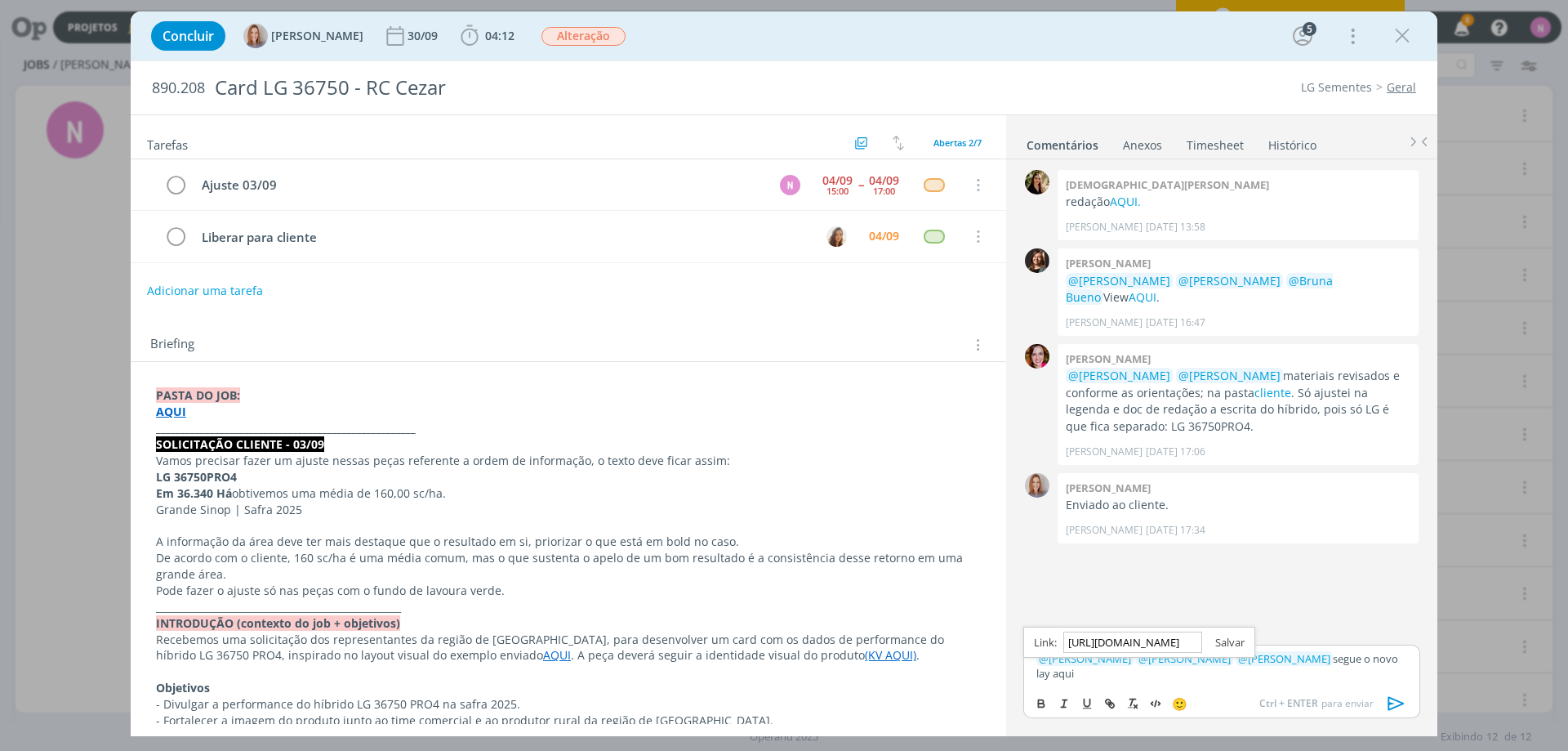
scroll to position [0, 423]
type input "[URL][DOMAIN_NAME]"
drag, startPoint x: 1221, startPoint y: 640, endPoint x: 1251, endPoint y: 671, distance: 43.1
click at [1221, 640] on link "dialog" at bounding box center [1224, 641] width 43 height 14
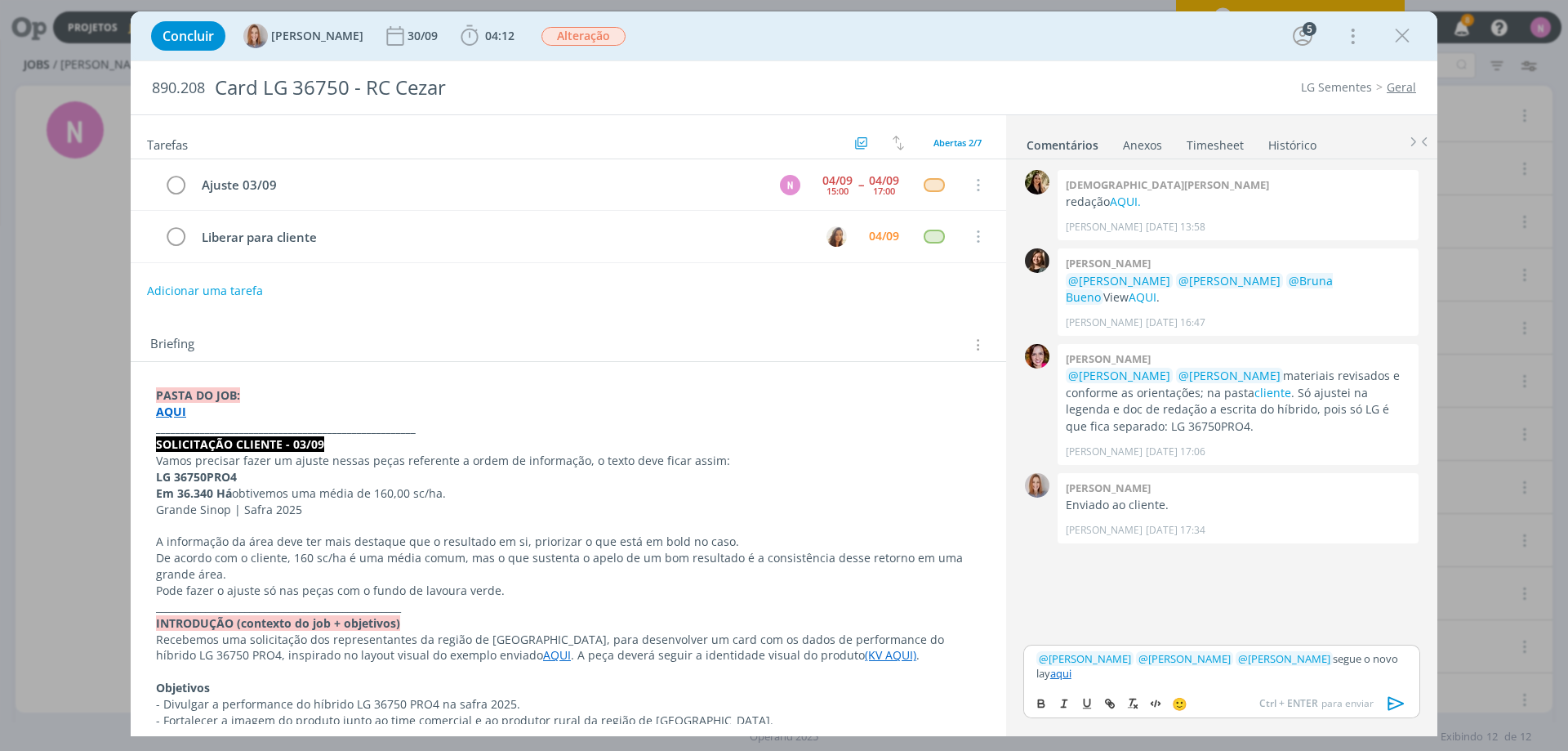
click at [1400, 703] on icon "dialog" at bounding box center [1396, 703] width 25 height 25
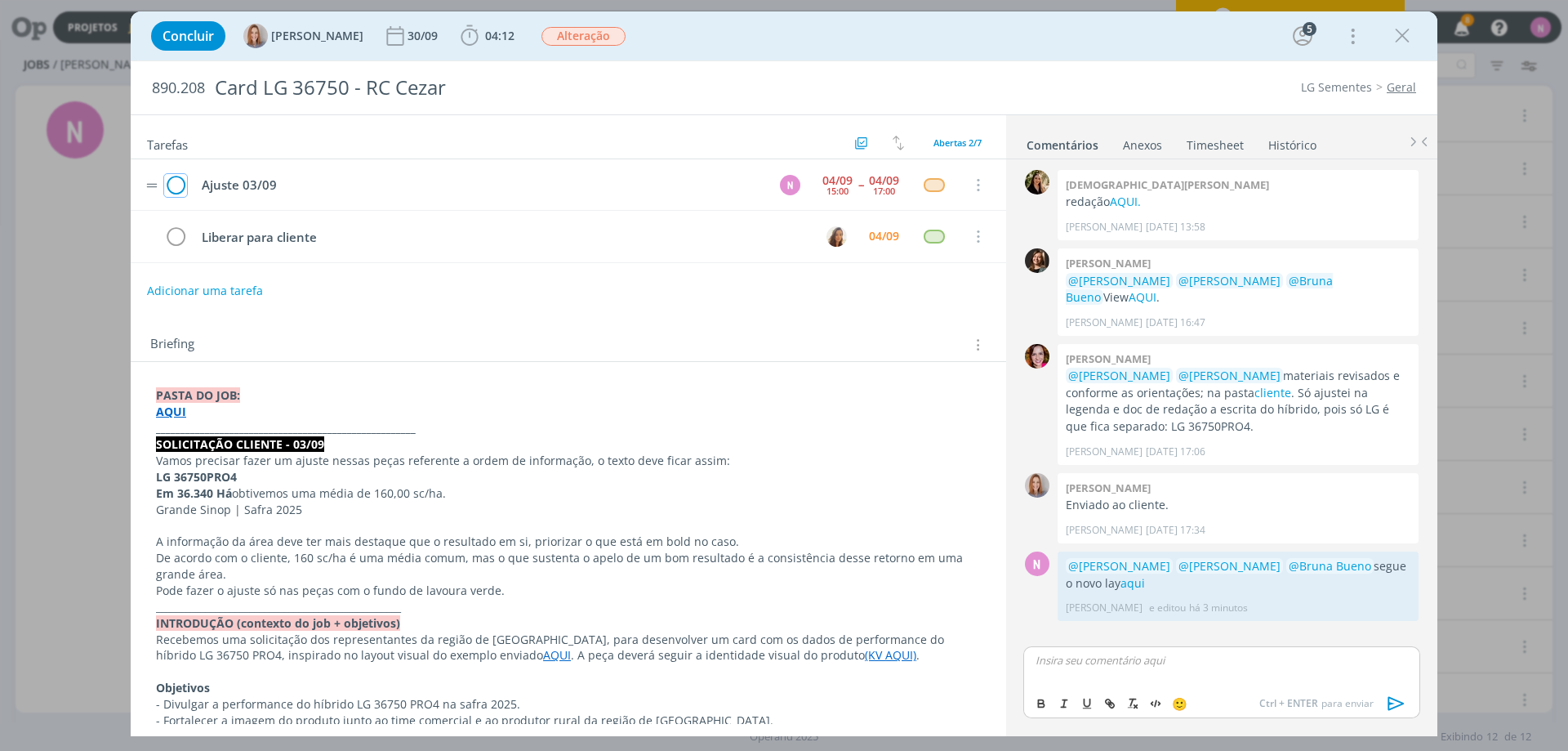
click at [179, 184] on icon "dialog" at bounding box center [175, 185] width 23 height 25
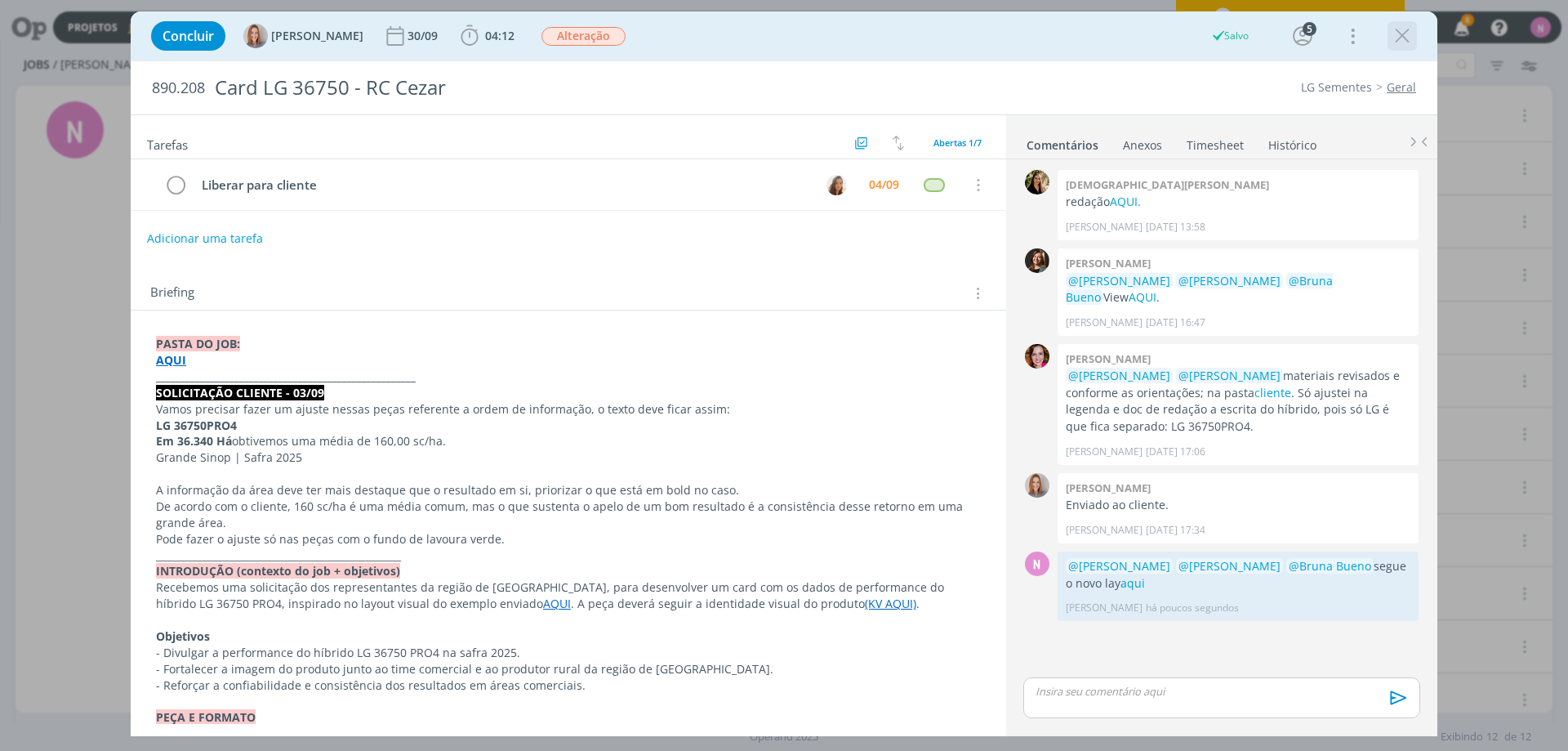
click at [1406, 32] on icon "dialog" at bounding box center [1402, 36] width 25 height 25
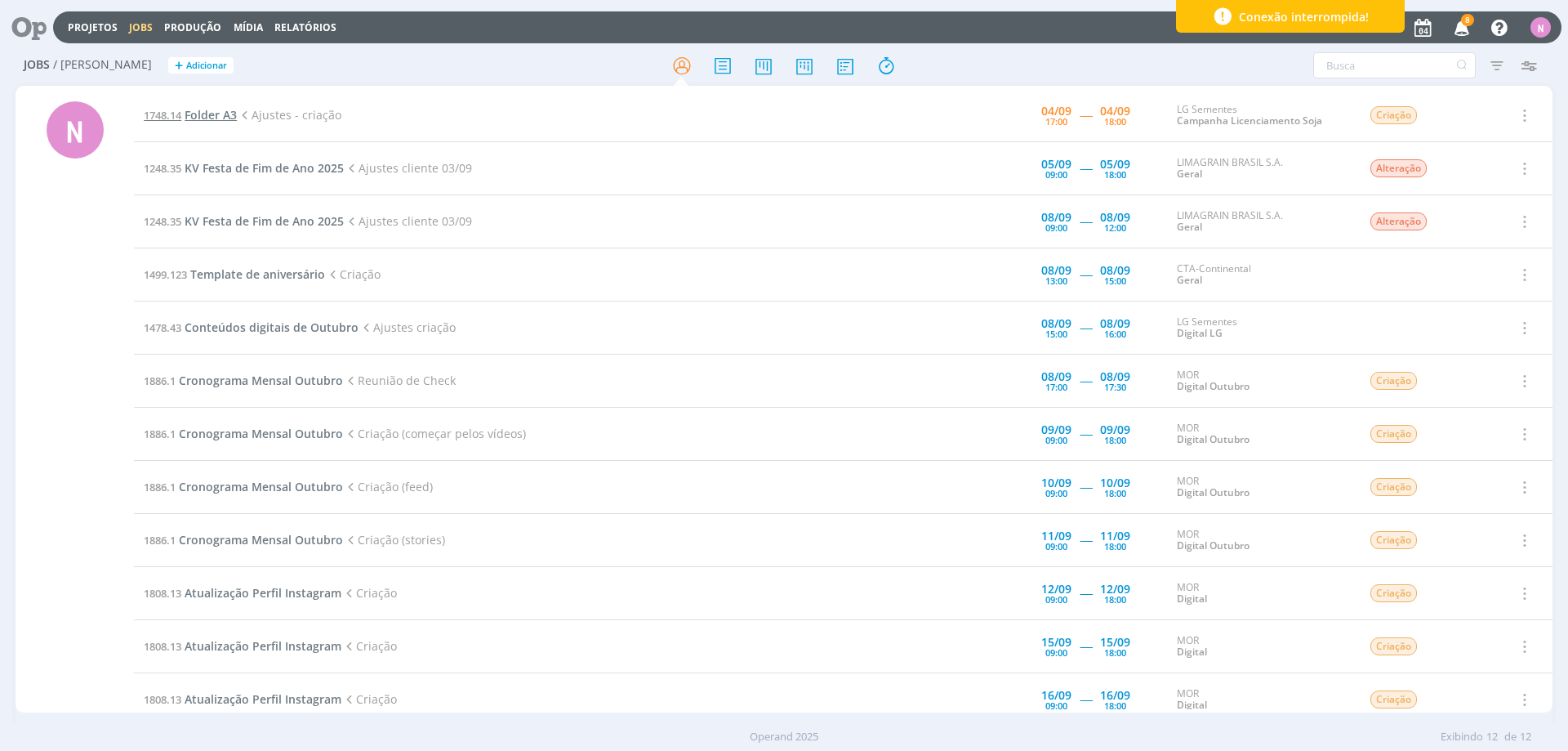
click at [225, 119] on span "Folder A3" at bounding box center [210, 115] width 52 height 15
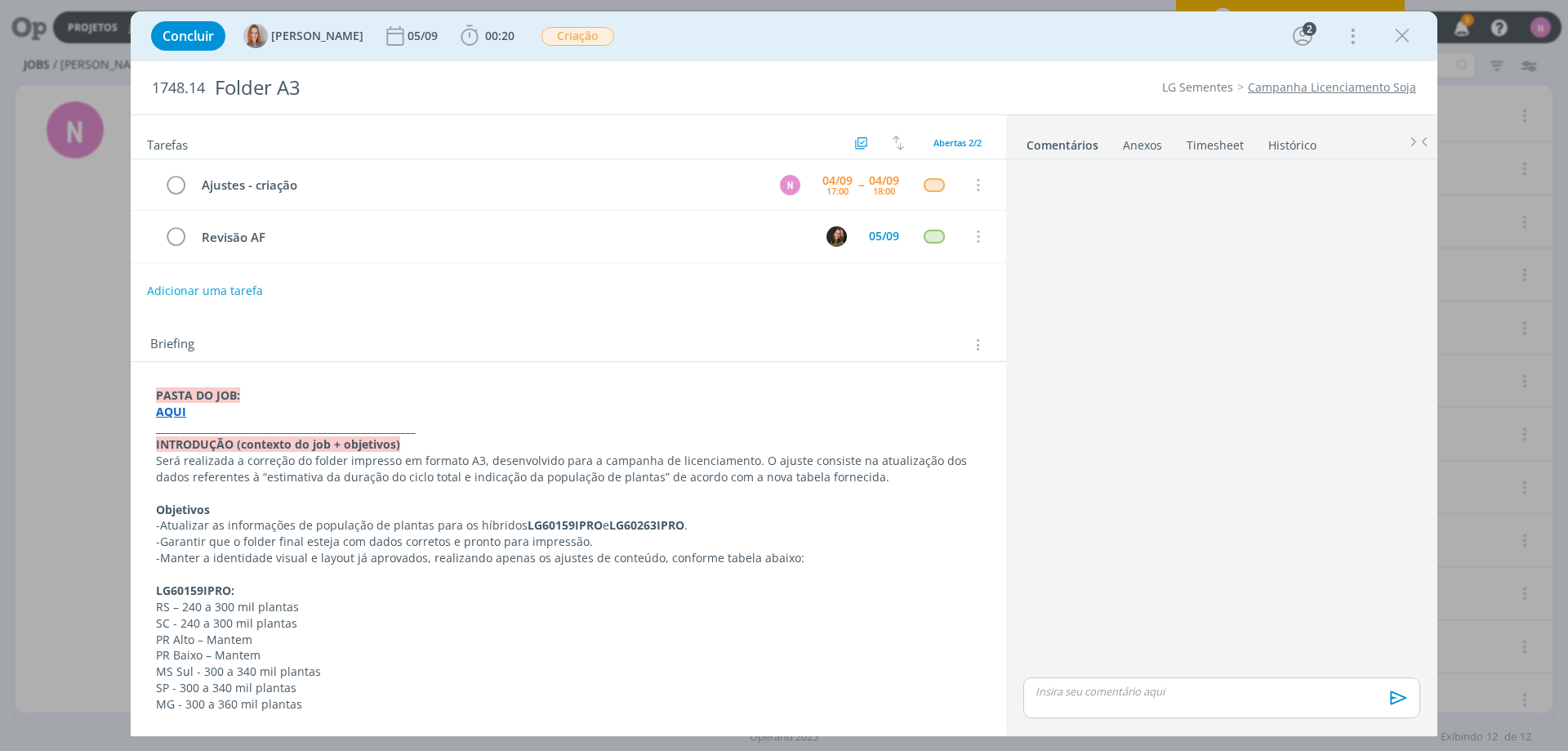
click at [172, 412] on strong "AQUI" at bounding box center [171, 411] width 31 height 15
click at [216, 441] on link "[URL][DOMAIN_NAME]" at bounding box center [262, 442] width 123 height 21
click at [365, 505] on p "Objetivos" at bounding box center [568, 510] width 823 height 16
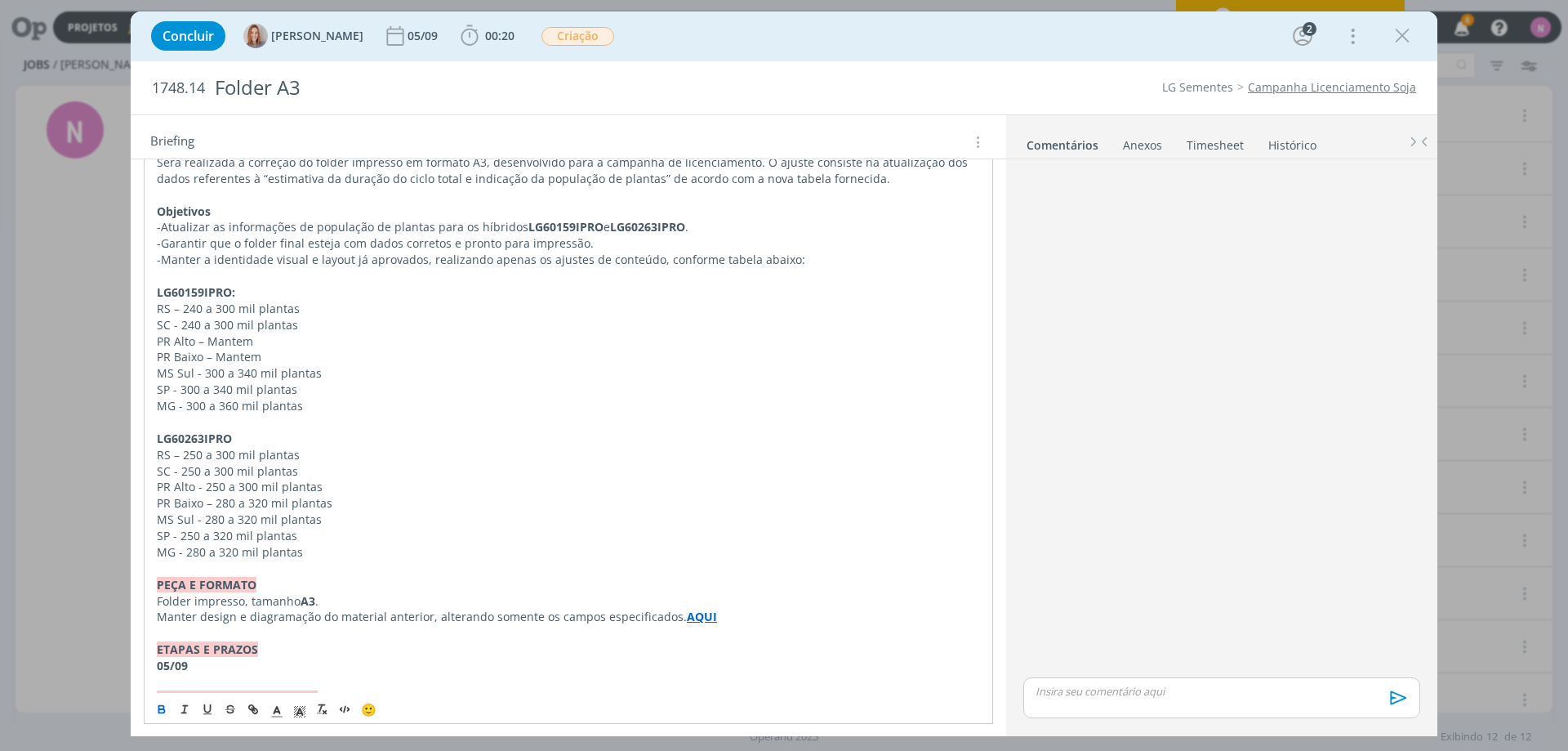
scroll to position [327, 0]
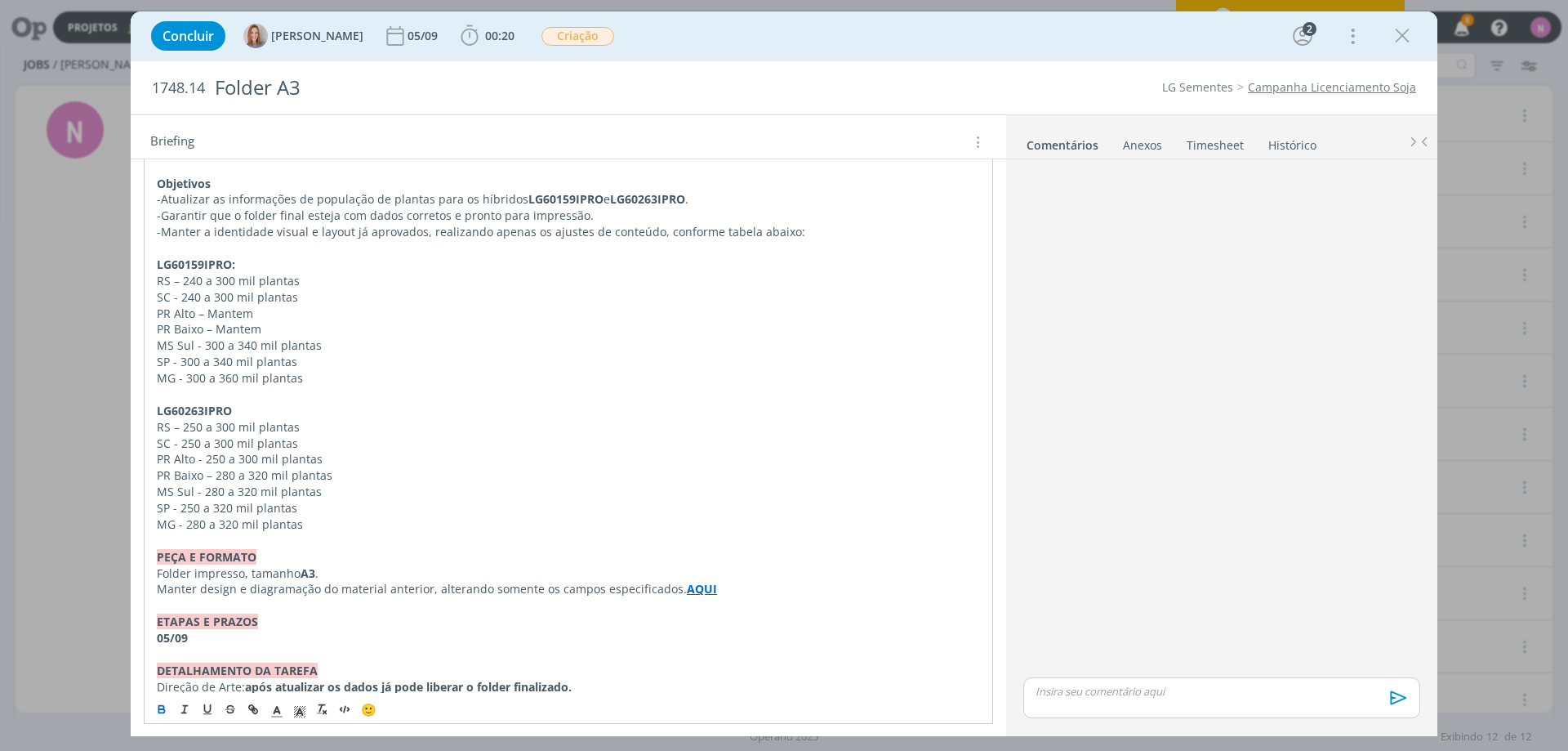
click at [688, 585] on strong "AQUI" at bounding box center [702, 589] width 31 height 15
click at [700, 624] on link "[URL][DOMAIN_NAME]" at bounding box center [638, 619] width 123 height 21
click at [495, 37] on span "00:20" at bounding box center [499, 36] width 30 height 15
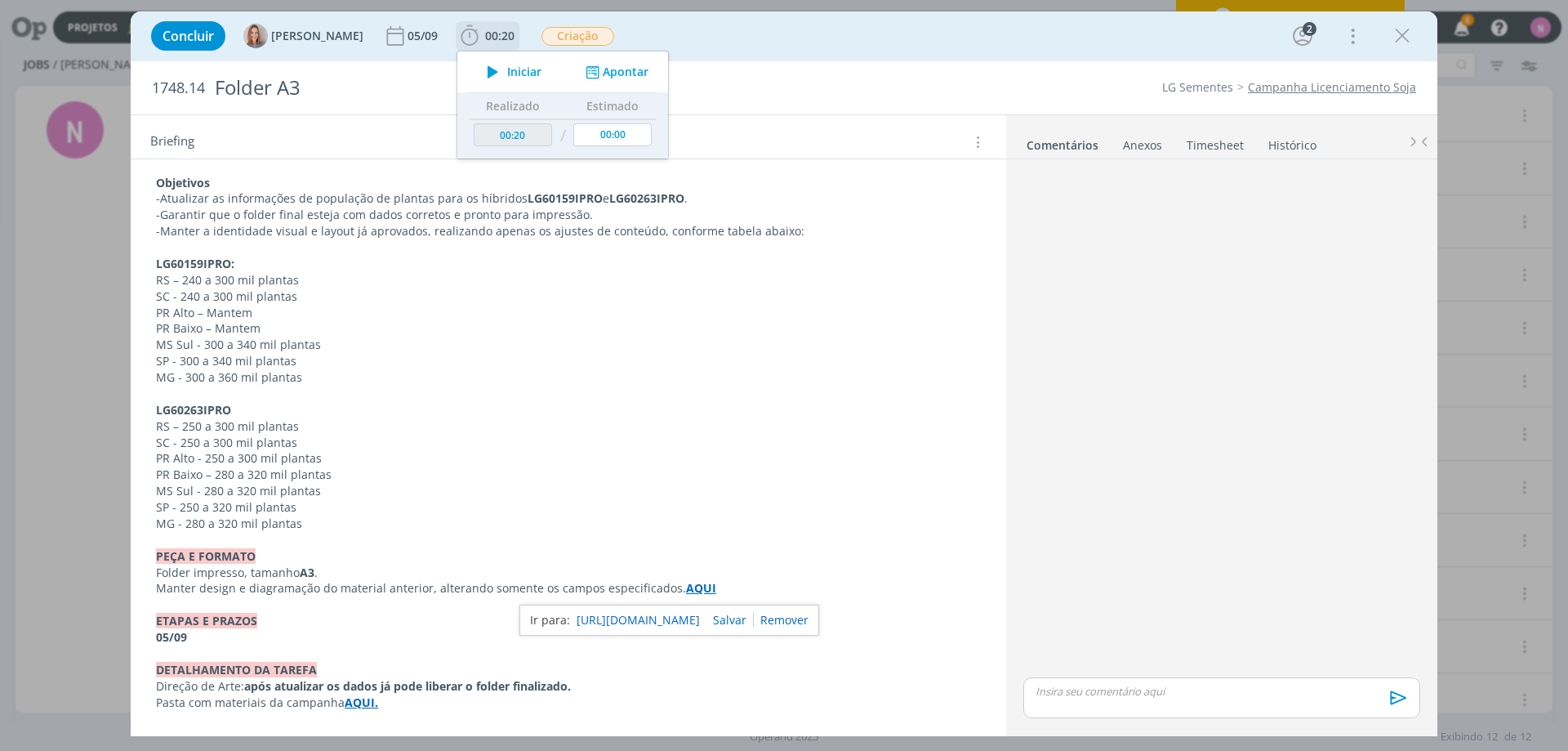
click at [512, 69] on span "Iniciar" at bounding box center [524, 71] width 34 height 11
click at [489, 66] on icon "dialog" at bounding box center [493, 71] width 29 height 21
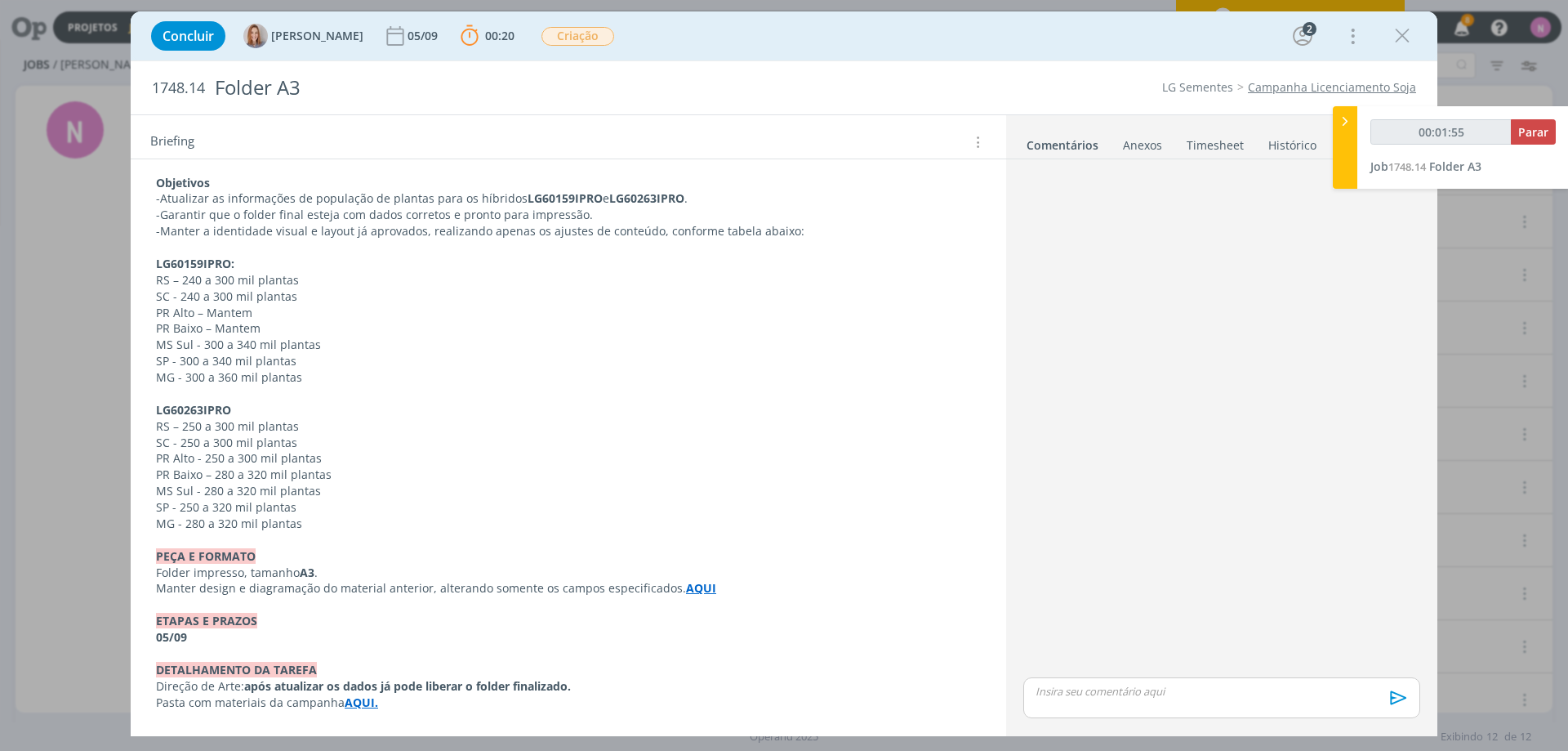
click at [282, 262] on p "LG60159IPRO:" at bounding box center [568, 264] width 825 height 16
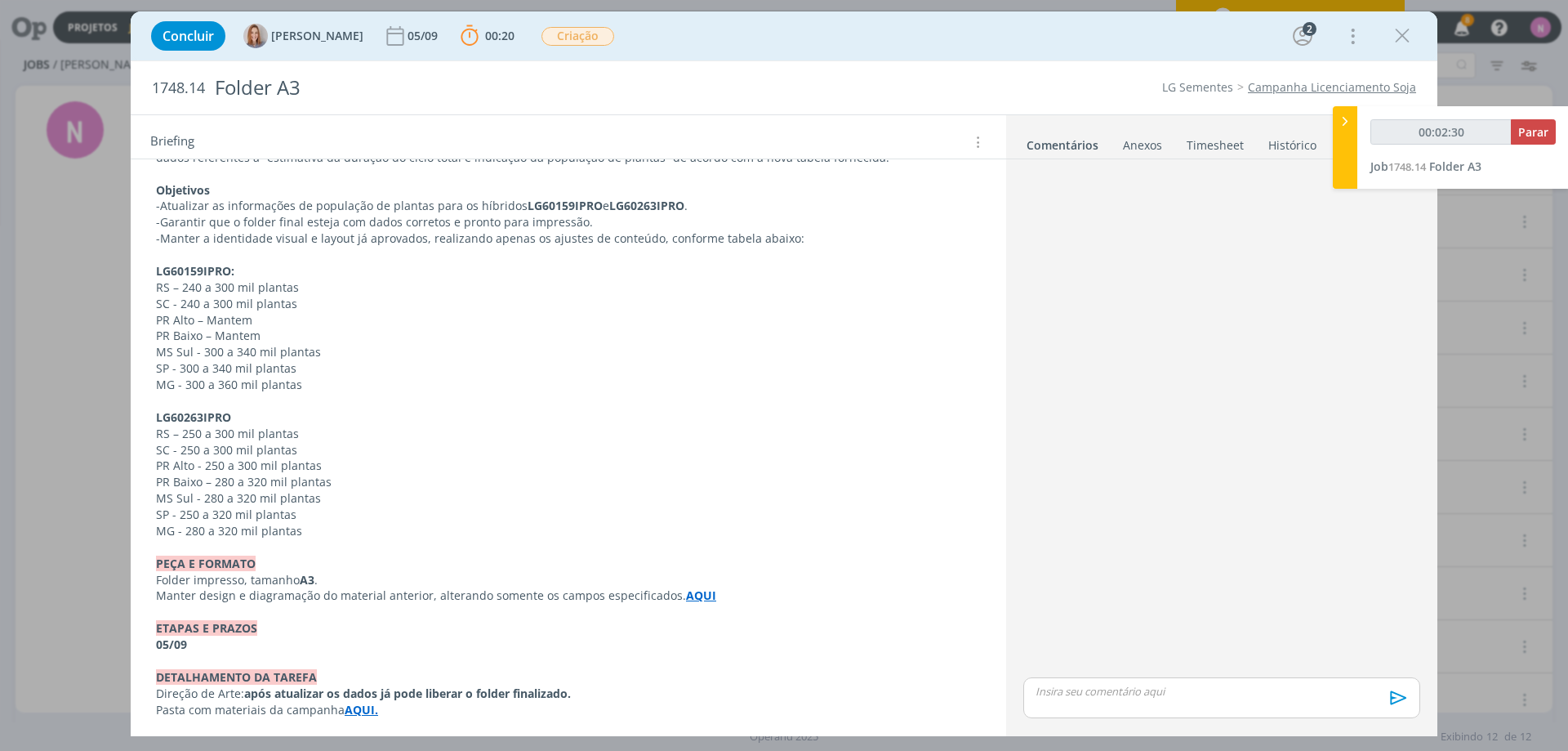
scroll to position [408, 0]
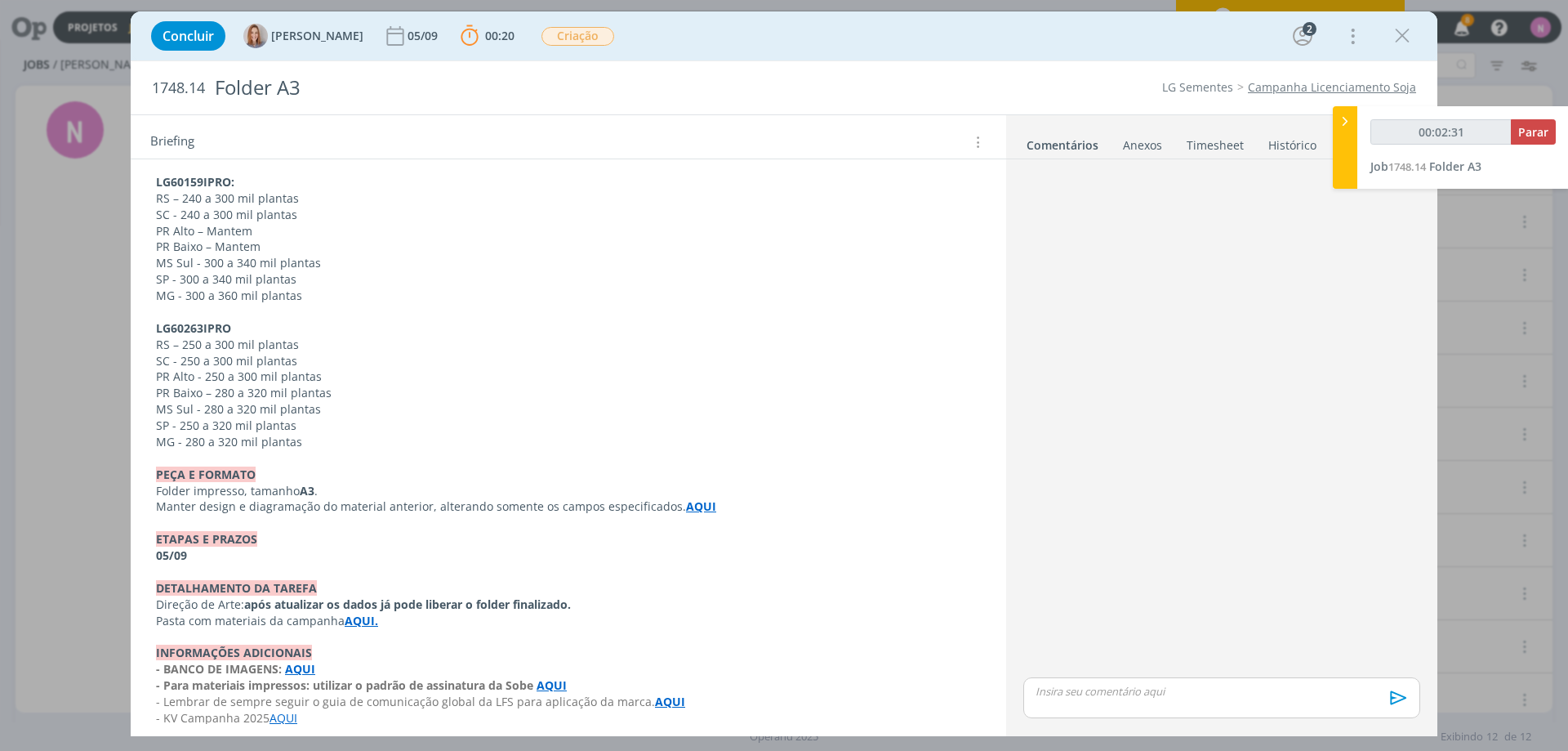
click at [686, 506] on strong "AQUI" at bounding box center [702, 506] width 31 height 15
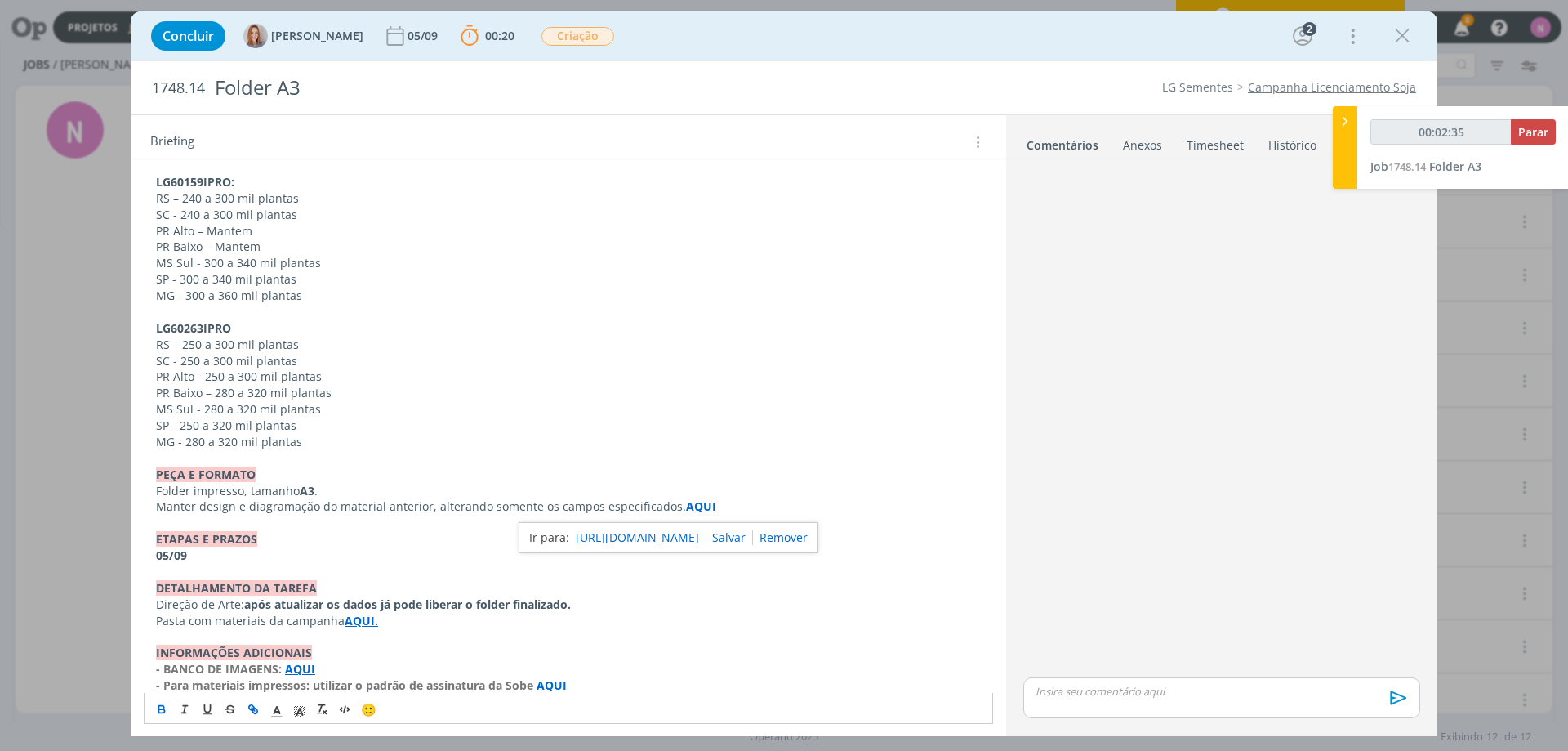
click at [457, 633] on p "dialog" at bounding box center [568, 636] width 825 height 16
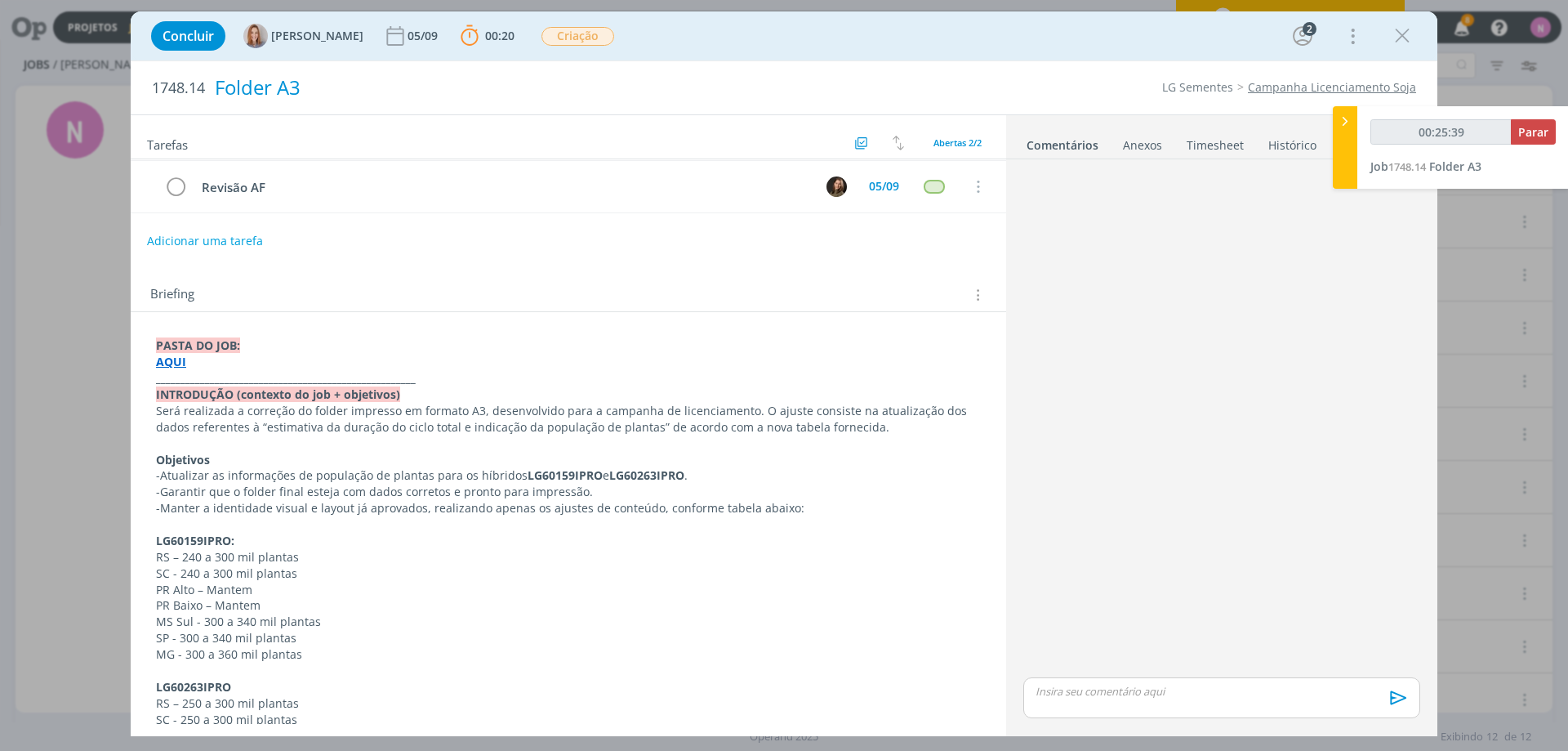
scroll to position [0, 0]
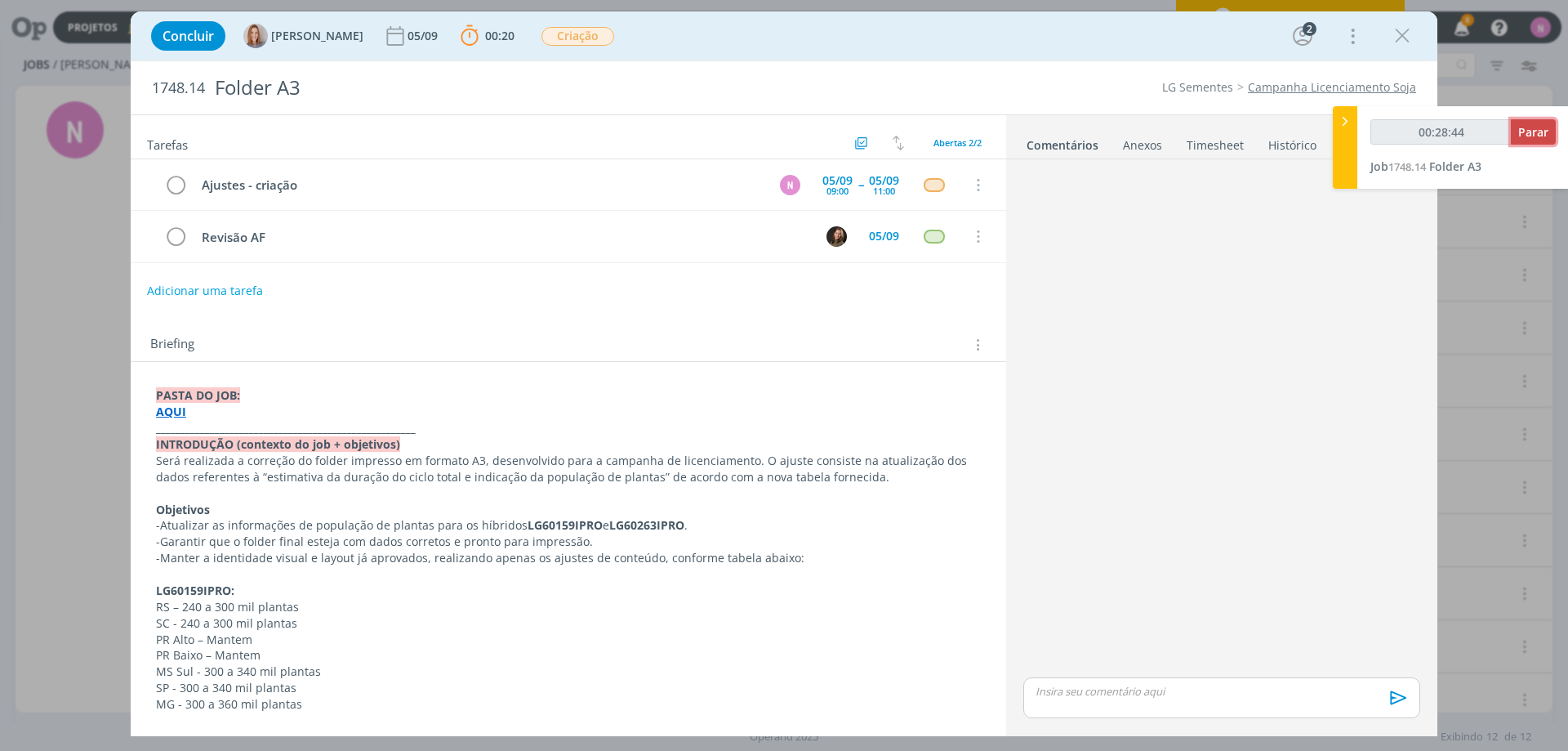
click at [1537, 133] on span "Parar" at bounding box center [1533, 132] width 31 height 15
type input "00:29:00"
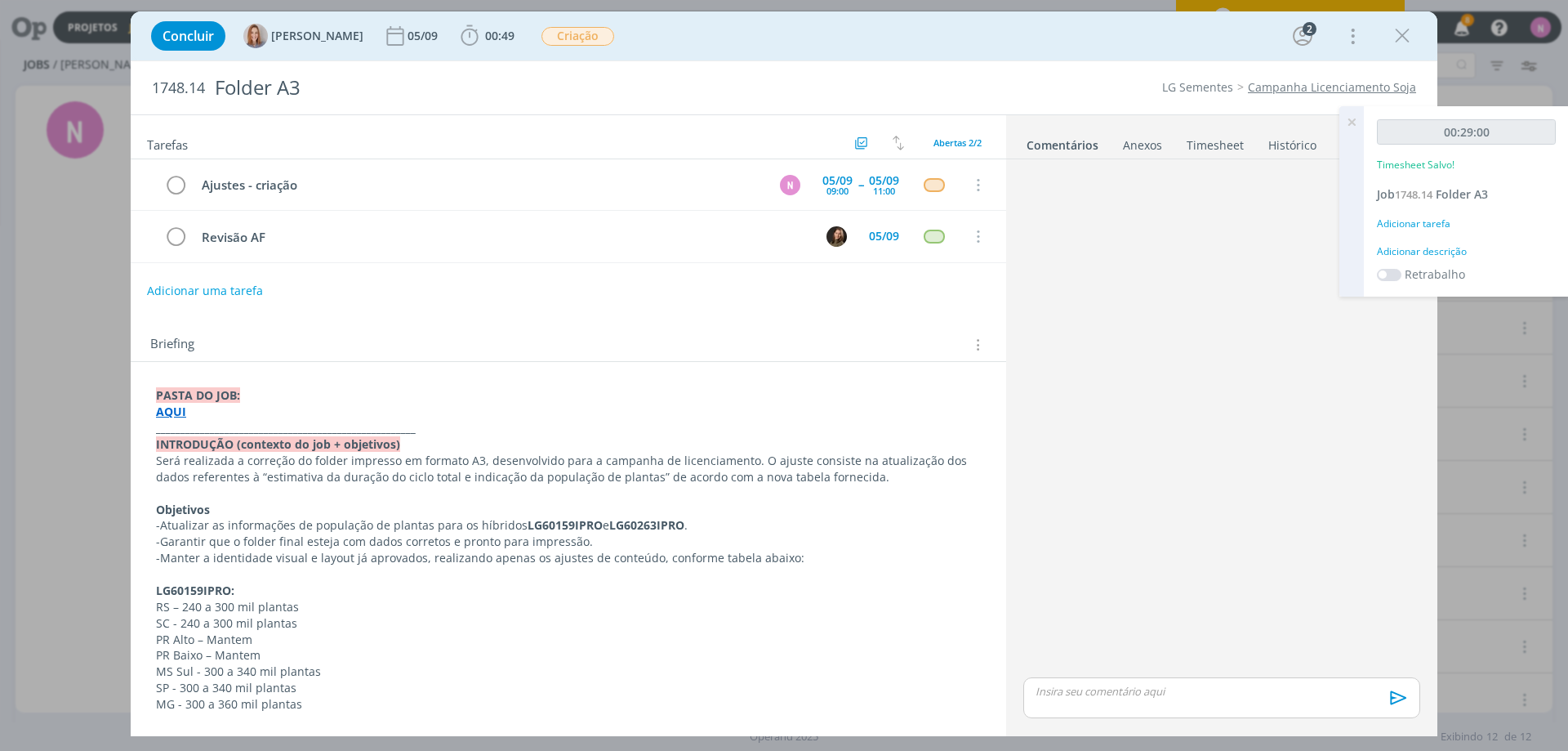
click at [1353, 117] on icon at bounding box center [1351, 122] width 30 height 31
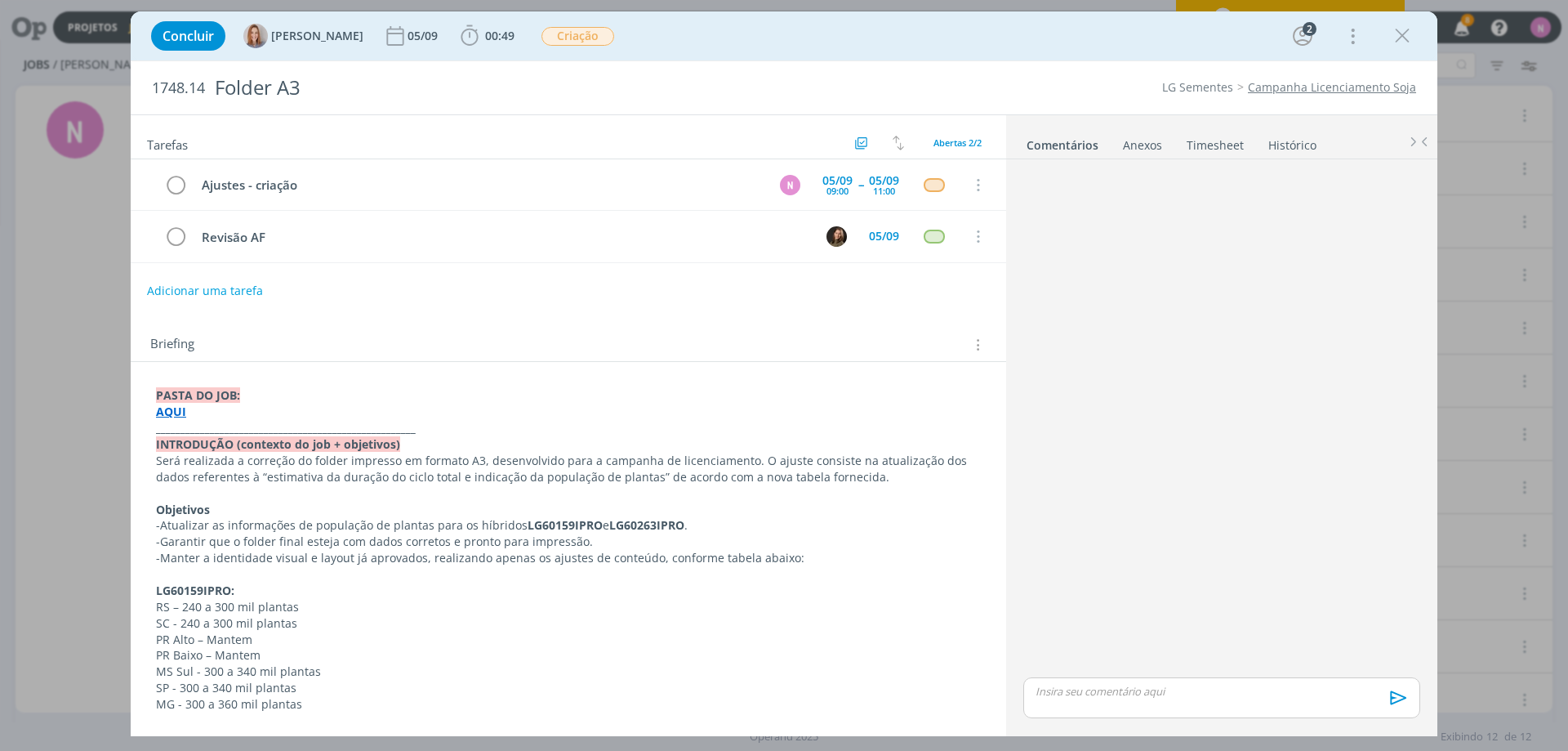
click at [1417, 35] on div "Concluir [PERSON_NAME] [DATE] 00:49 Iniciar Apontar Data * [DATE] Horas * 00:00…" at bounding box center [784, 36] width 1282 height 39
click at [1404, 35] on icon "dialog" at bounding box center [1402, 36] width 25 height 25
